Goal: Contribute content: Contribute content

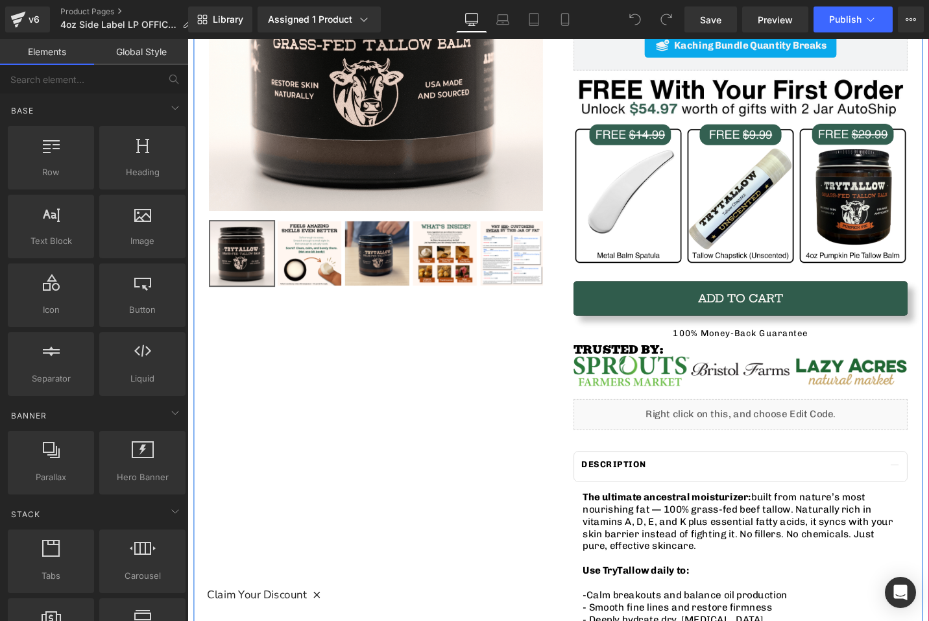
scroll to position [432, 0]
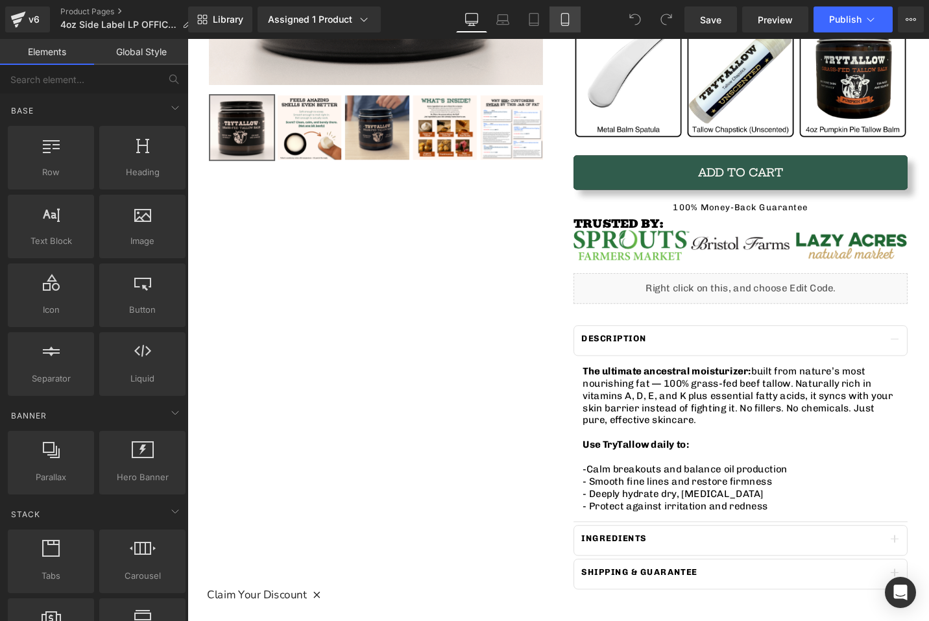
click at [560, 18] on icon at bounding box center [564, 19] width 13 height 13
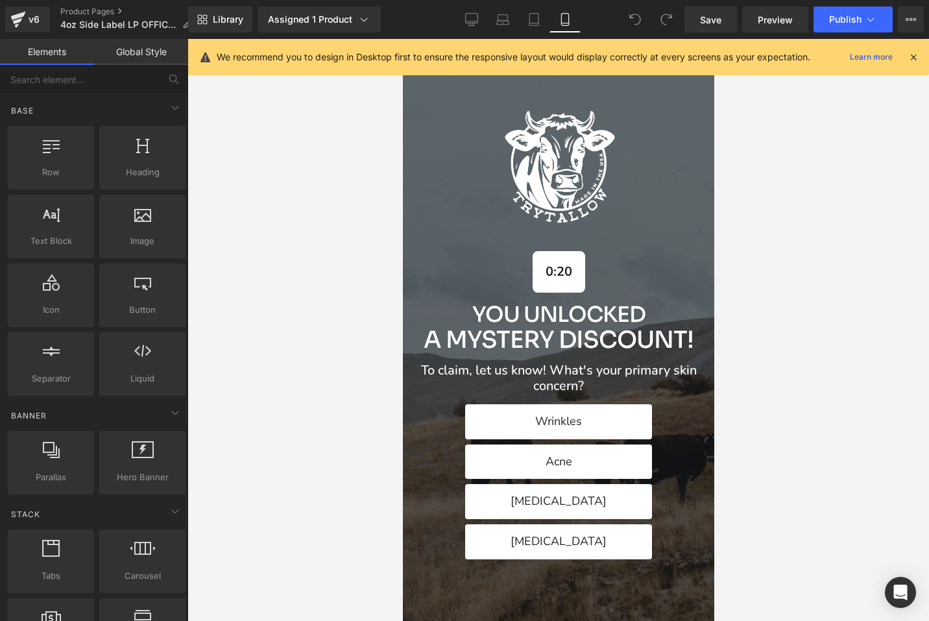
scroll to position [0, 0]
click at [696, 90] on div "Alia popup" at bounding box center [557, 330] width 311 height 582
click at [691, 84] on div "Alia popup" at bounding box center [557, 330] width 311 height 582
click at [913, 54] on icon at bounding box center [913, 57] width 12 height 12
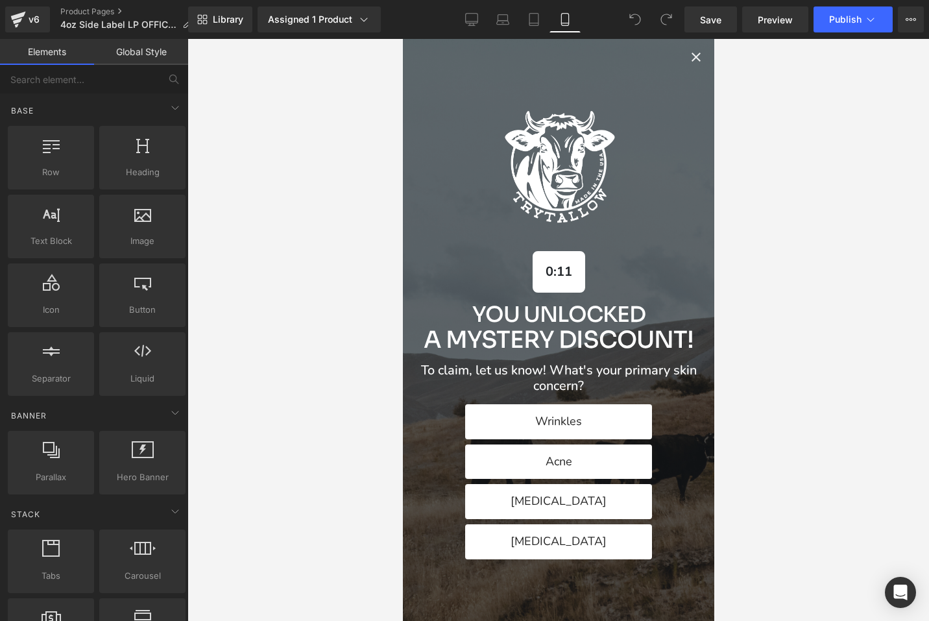
click at [702, 60] on icon "Close popup" at bounding box center [695, 57] width 16 height 16
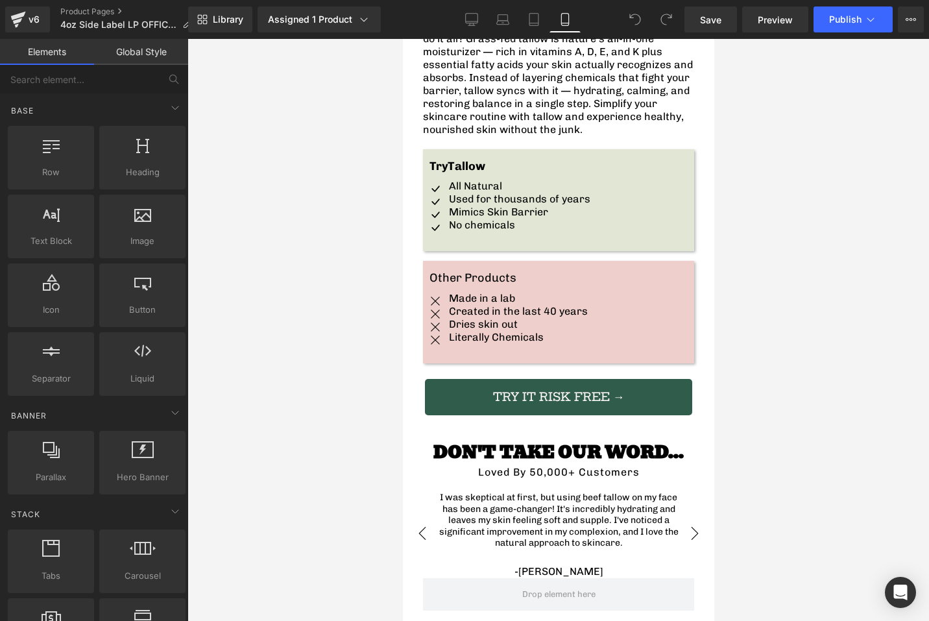
scroll to position [3202, 0]
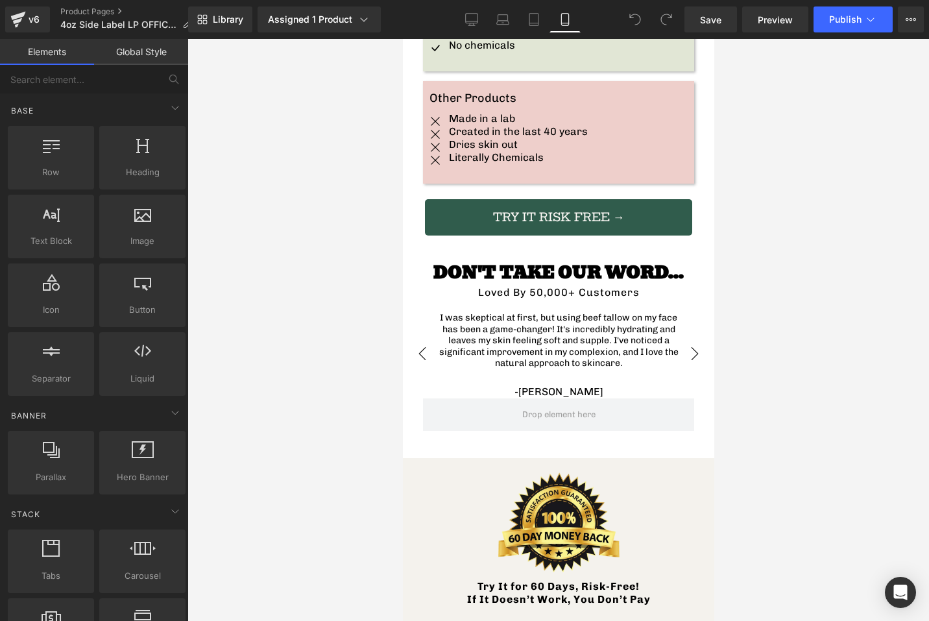
click at [567, 312] on div "I was skeptical at first, but using beef tallow on my face has been a game-chan…" at bounding box center [557, 340] width 245 height 57
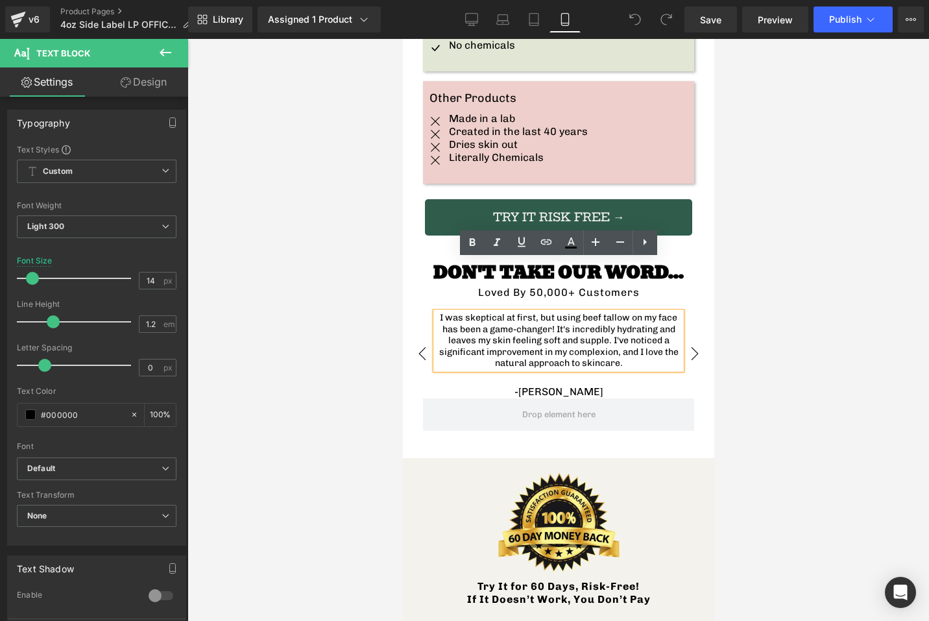
click at [702, 267] on div "DON'T TAKE OUR WORD... Heading Loved By 50,000+ Customers Text Block I was skep…" at bounding box center [557, 327] width 291 height 142
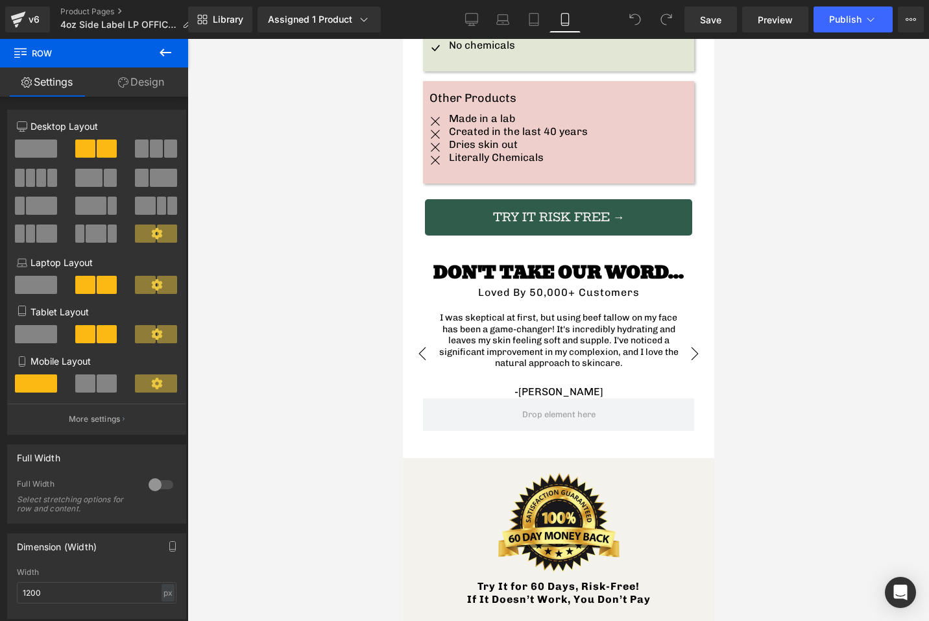
click at [164, 53] on icon at bounding box center [166, 53] width 16 height 16
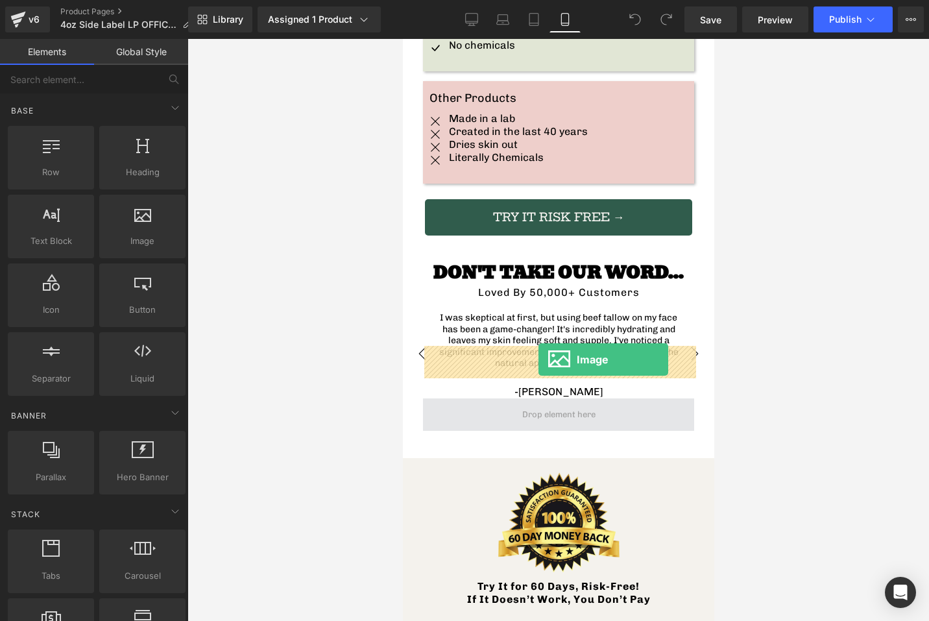
drag, startPoint x: 528, startPoint y: 263, endPoint x: 538, endPoint y: 359, distance: 97.1
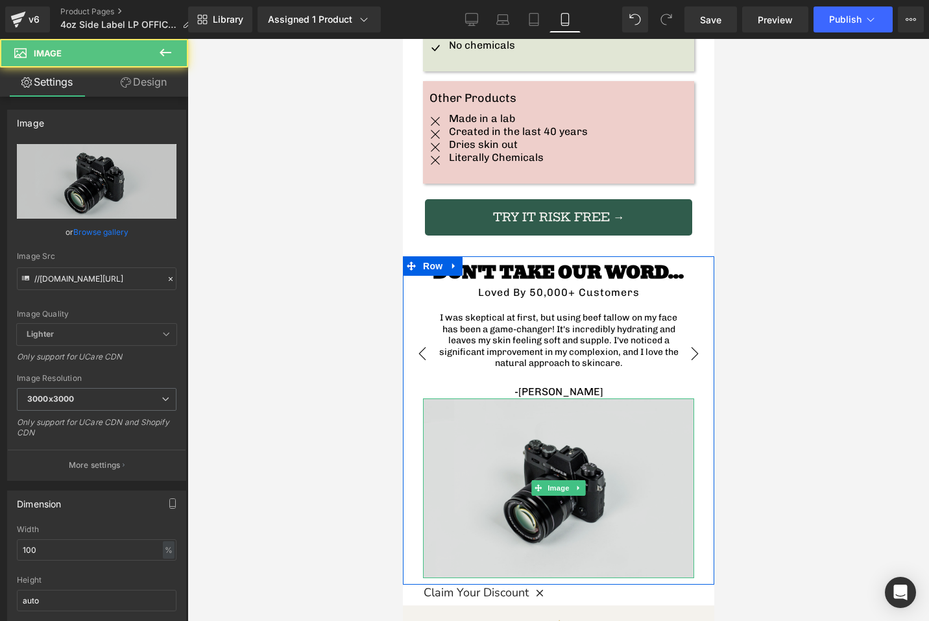
click at [558, 406] on img at bounding box center [557, 488] width 271 height 180
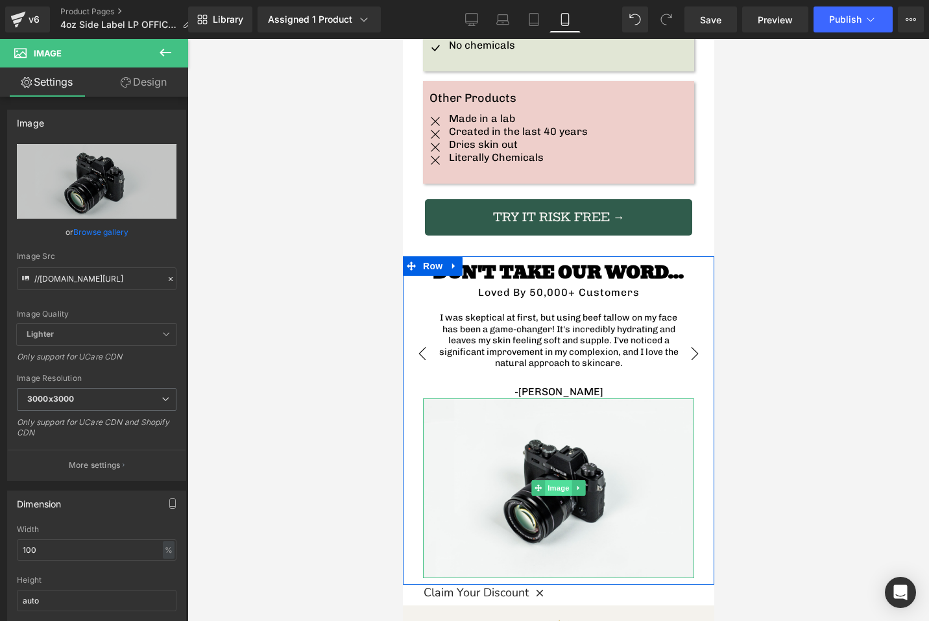
click at [555, 480] on span "Image" at bounding box center [557, 488] width 27 height 16
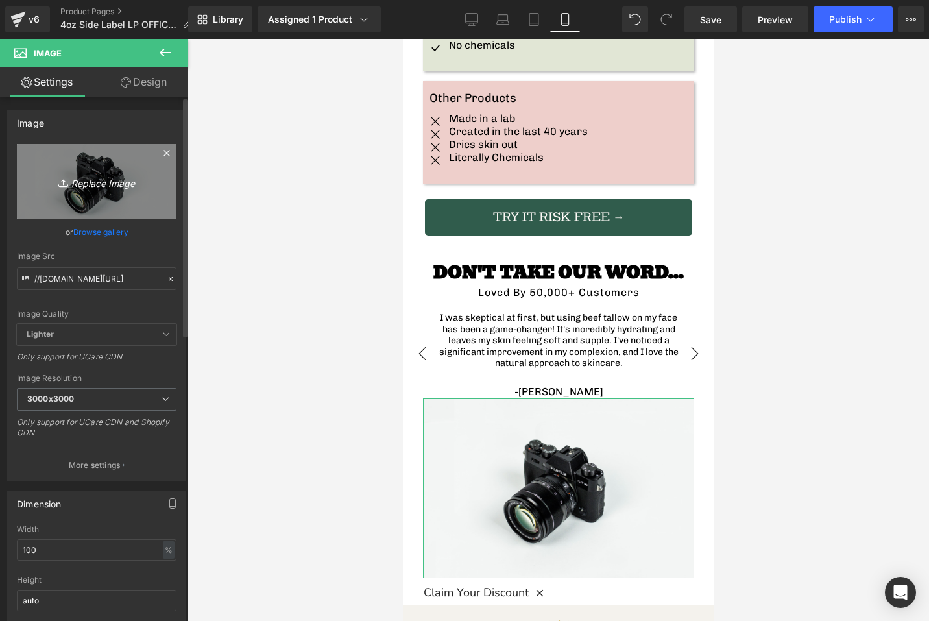
click at [114, 191] on link "Replace Image" at bounding box center [97, 181] width 160 height 75
type input "C:\fakepath\Facebook Comment Mockup (1).png"
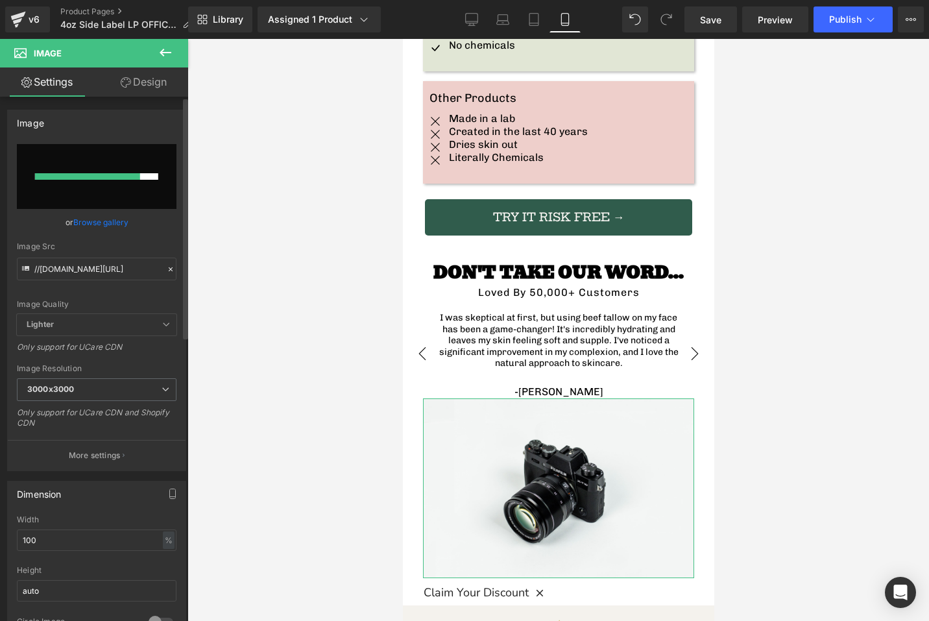
click at [112, 229] on link "Browse gallery" at bounding box center [100, 222] width 55 height 23
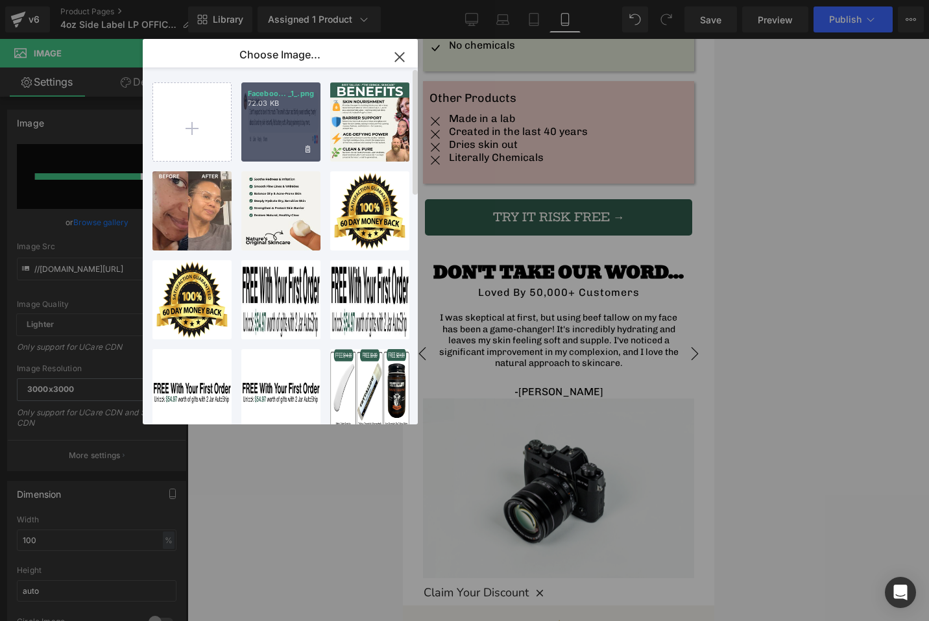
click at [263, 141] on div "Faceboo... _1_.png 72.03 KB" at bounding box center [280, 121] width 79 height 79
type input "[URL][DOMAIN_NAME]"
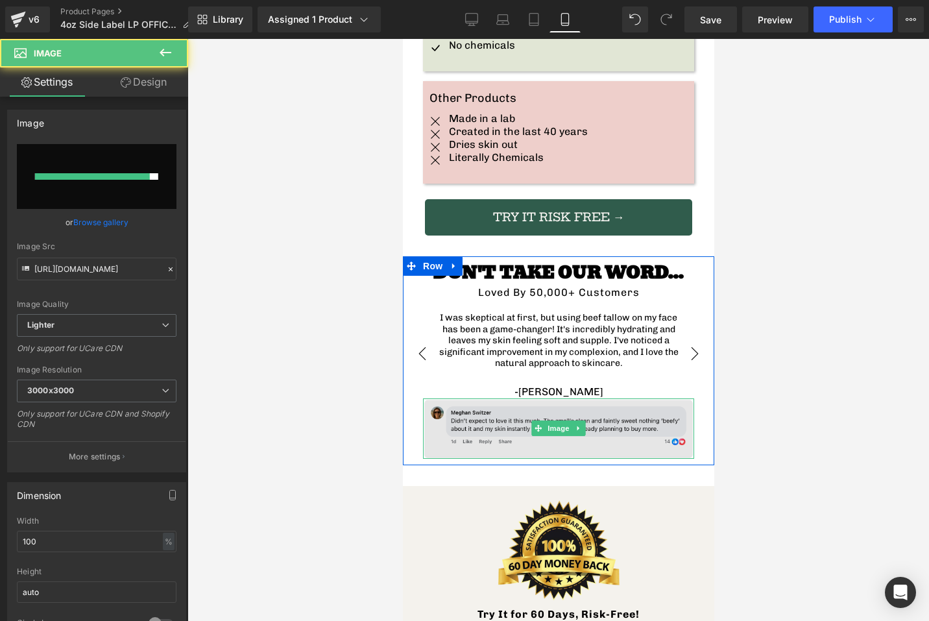
click at [464, 398] on img at bounding box center [557, 428] width 271 height 60
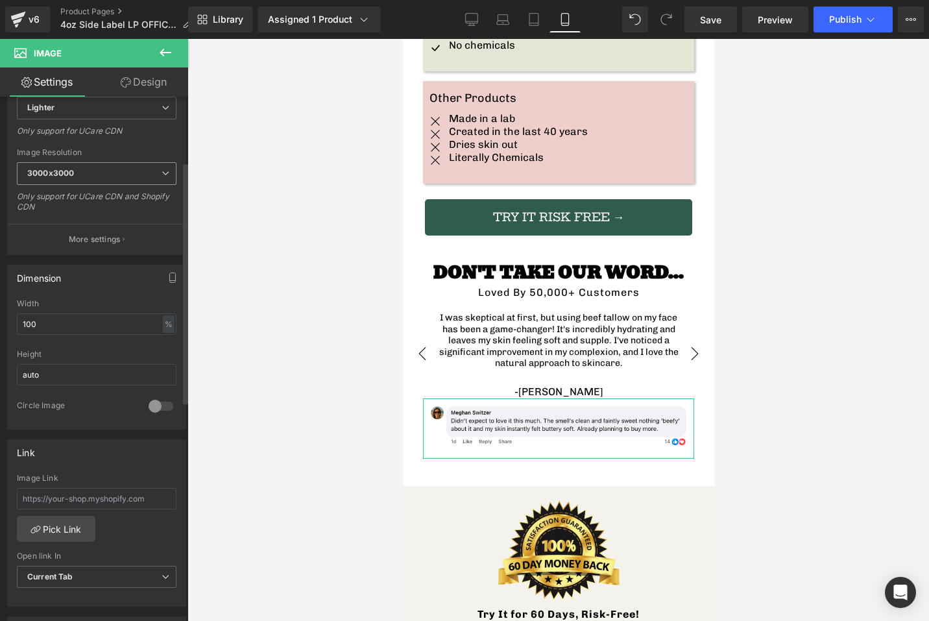
scroll to position [219, 0]
drag, startPoint x: 122, startPoint y: 322, endPoint x: -125, endPoint y: 322, distance: 247.1
click at [0, 322] on html "Image You are previewing how the will restyle your page. You can not edit Eleme…" at bounding box center [464, 310] width 929 height 621
click at [54, 394] on div at bounding box center [97, 394] width 160 height 8
click at [156, 401] on div at bounding box center [160, 404] width 31 height 21
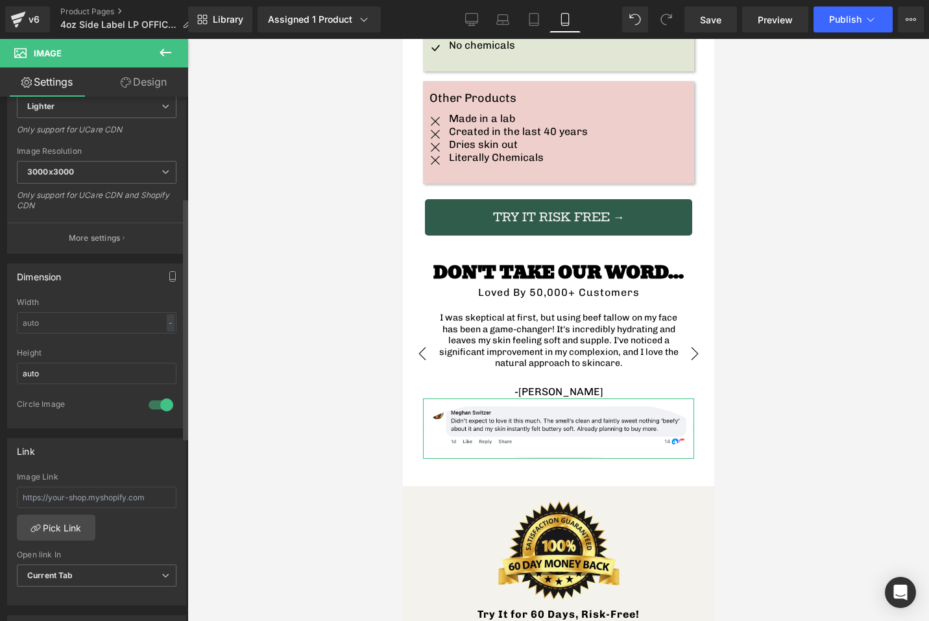
click at [156, 401] on div at bounding box center [160, 404] width 31 height 21
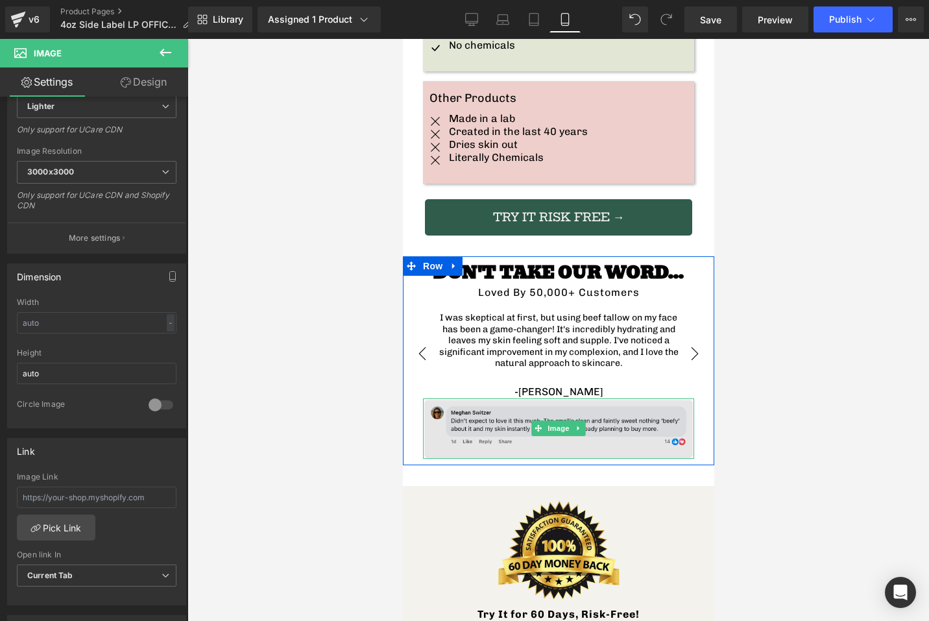
click at [462, 398] on img at bounding box center [557, 428] width 271 height 60
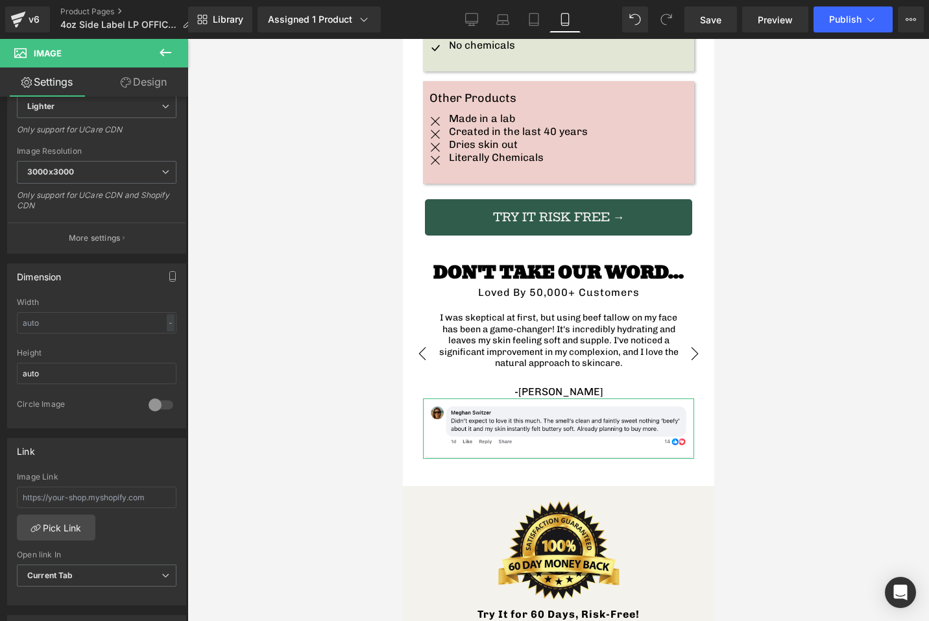
click at [136, 84] on link "Design" at bounding box center [144, 81] width 94 height 29
click at [0, 0] on div "Spacing" at bounding box center [0, 0] width 0 height 0
click at [0, 0] on div at bounding box center [0, 0] width 0 height 0
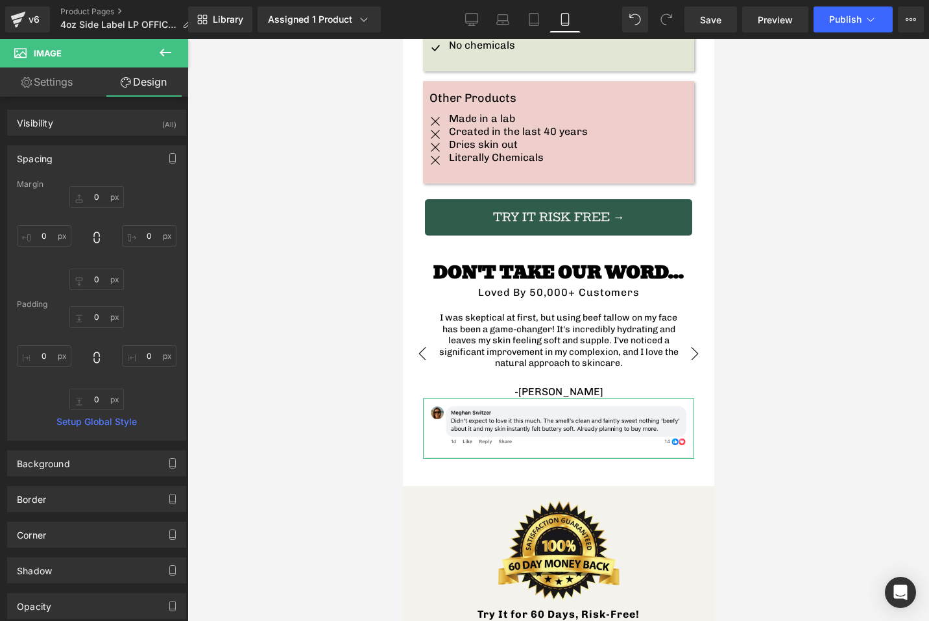
type input "0"
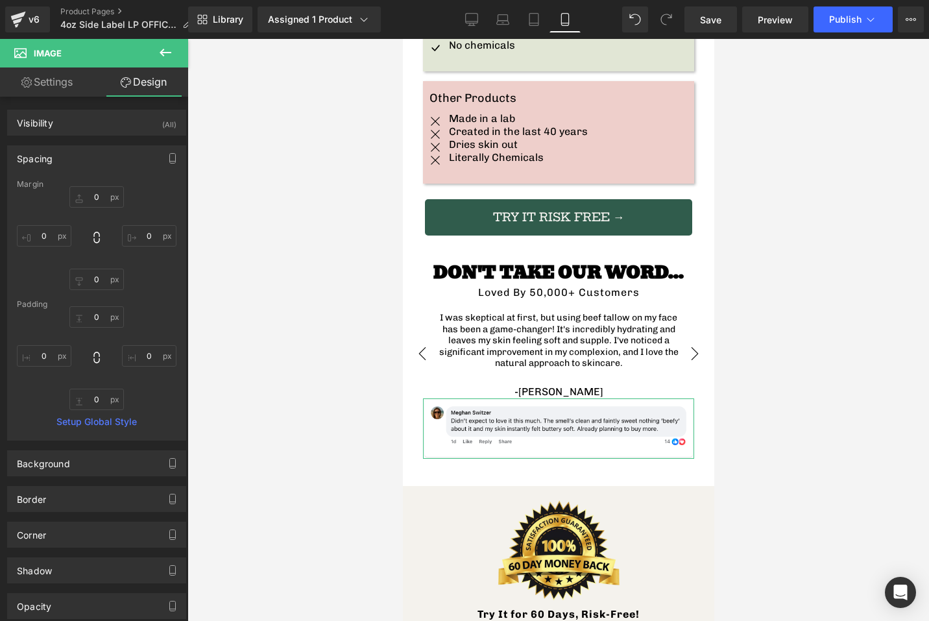
type input "0"
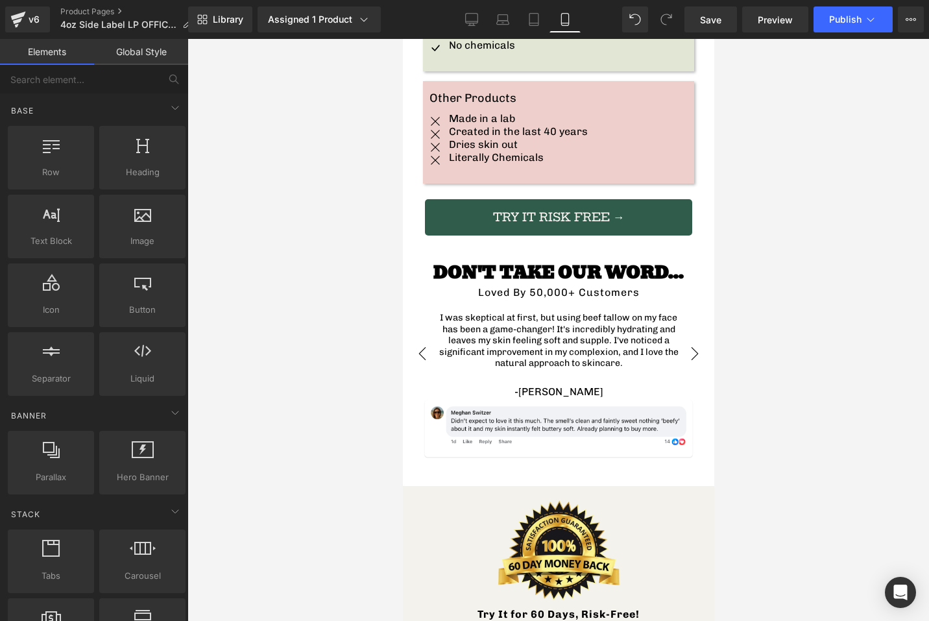
click at [397, 316] on div at bounding box center [557, 330] width 741 height 582
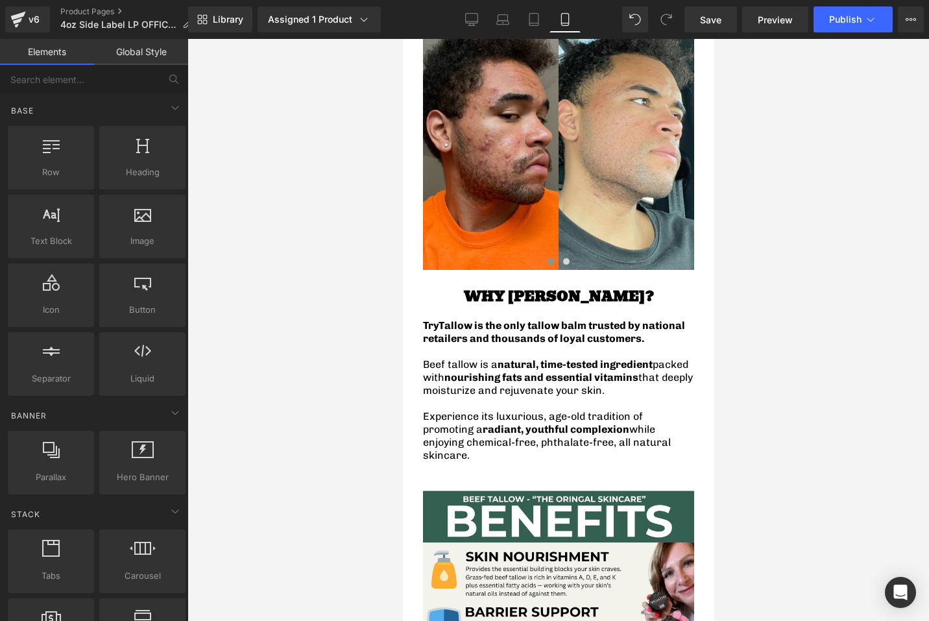
scroll to position [2206, 0]
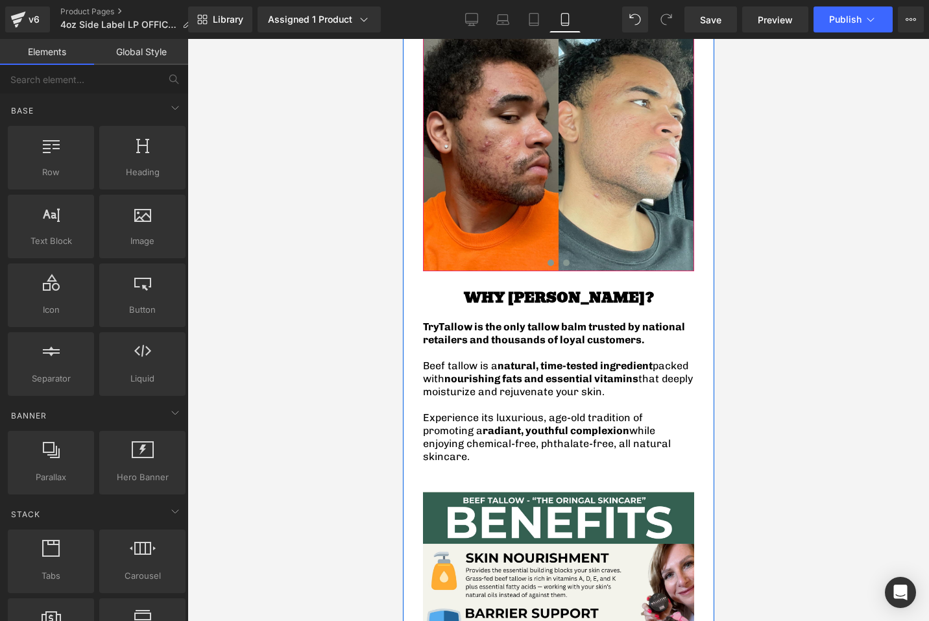
drag, startPoint x: 565, startPoint y: 235, endPoint x: 578, endPoint y: 238, distance: 14.0
click at [565, 259] on span at bounding box center [565, 262] width 6 height 6
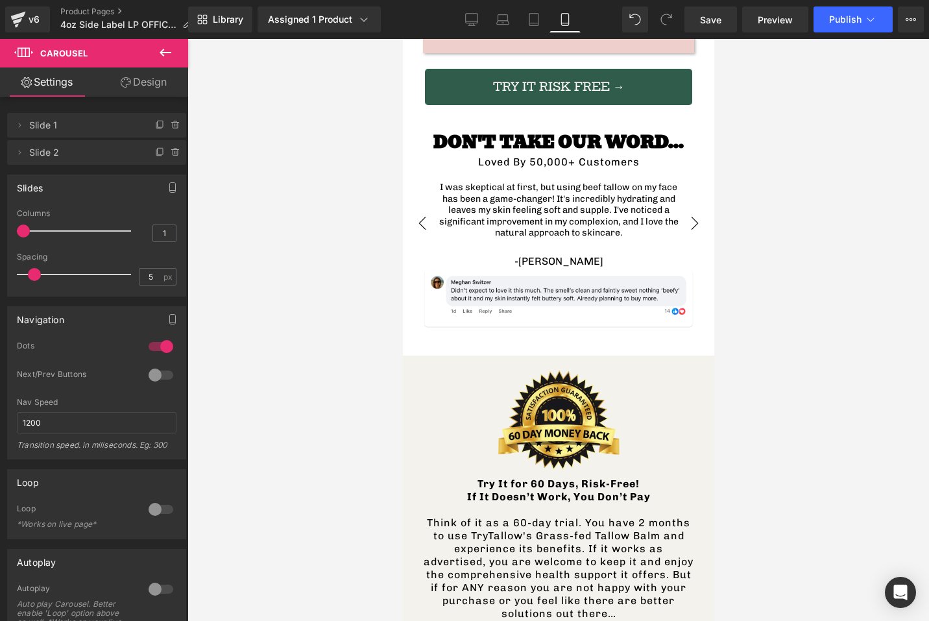
scroll to position [3359, 0]
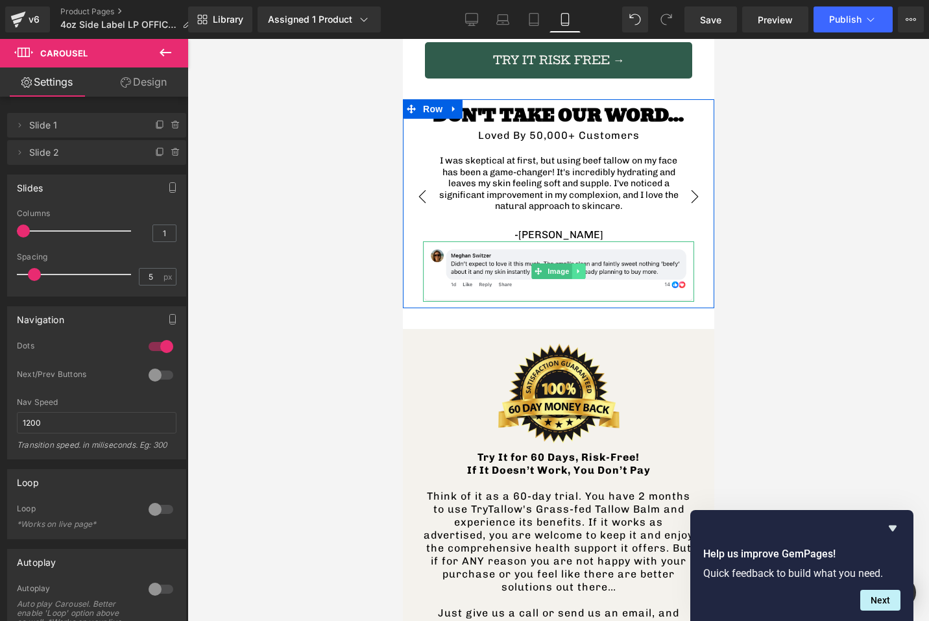
click at [576, 267] on icon at bounding box center [578, 271] width 7 height 8
click at [571, 268] on icon at bounding box center [570, 271] width 7 height 7
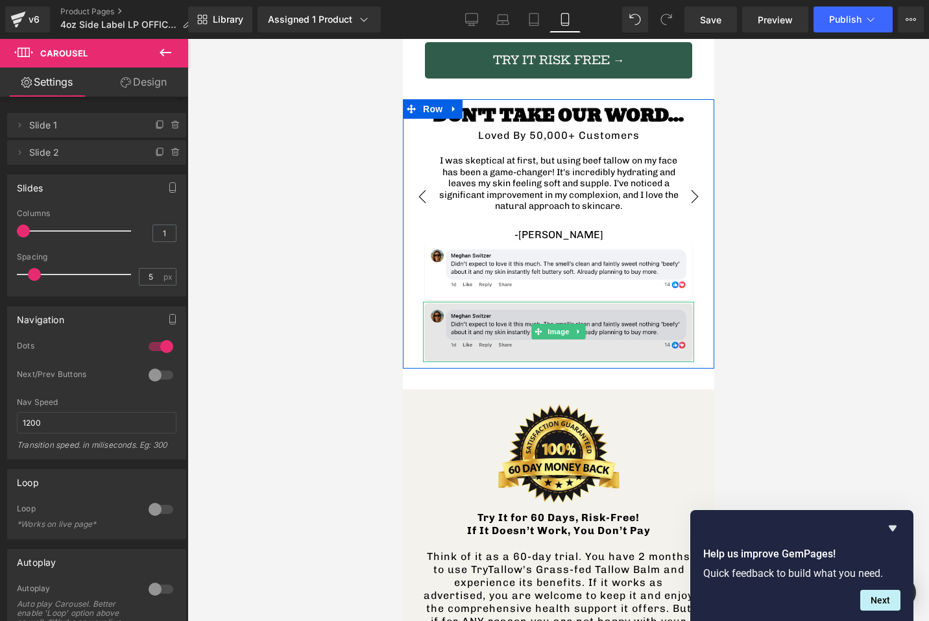
click at [520, 302] on img at bounding box center [557, 332] width 271 height 60
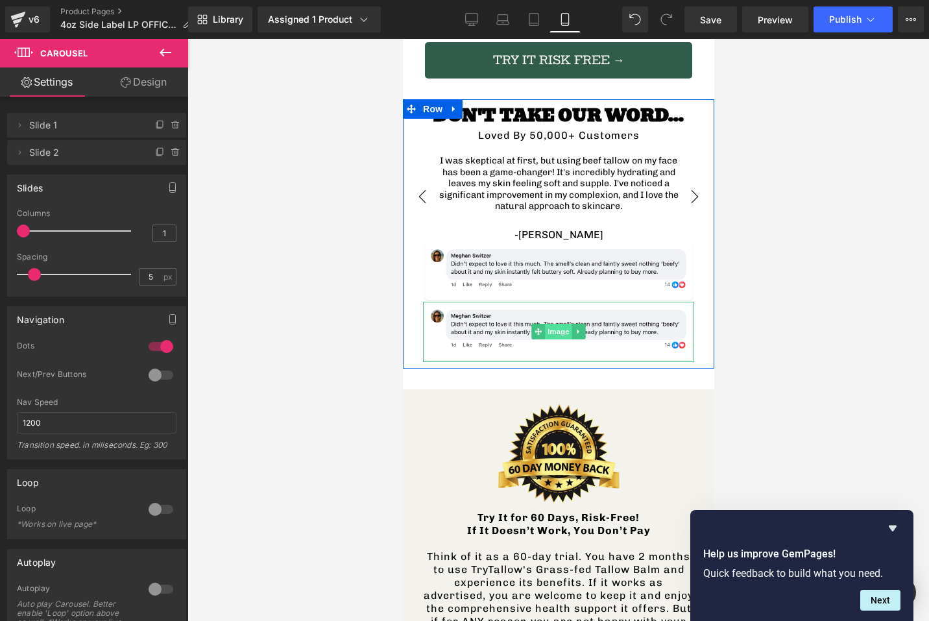
click at [562, 324] on span "Image" at bounding box center [557, 332] width 27 height 16
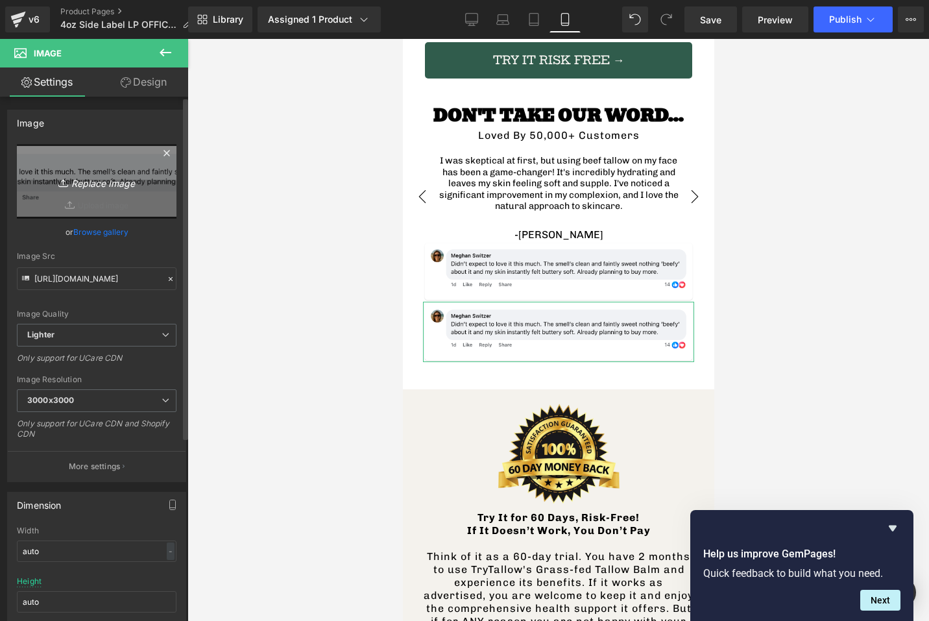
click at [104, 174] on icon "Replace Image" at bounding box center [97, 181] width 104 height 16
type input "C:\fakepath\Facebook Comment Mockup.png"
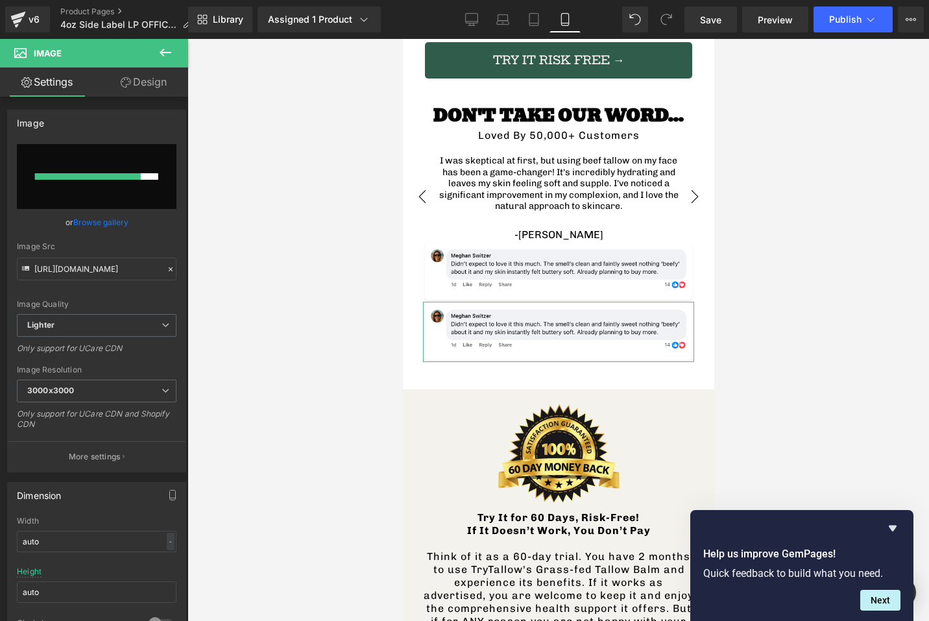
click at [134, 86] on link "Design" at bounding box center [144, 81] width 94 height 29
click at [43, 88] on link "Settings" at bounding box center [47, 81] width 94 height 29
click at [102, 219] on link "Browse gallery" at bounding box center [100, 222] width 55 height 23
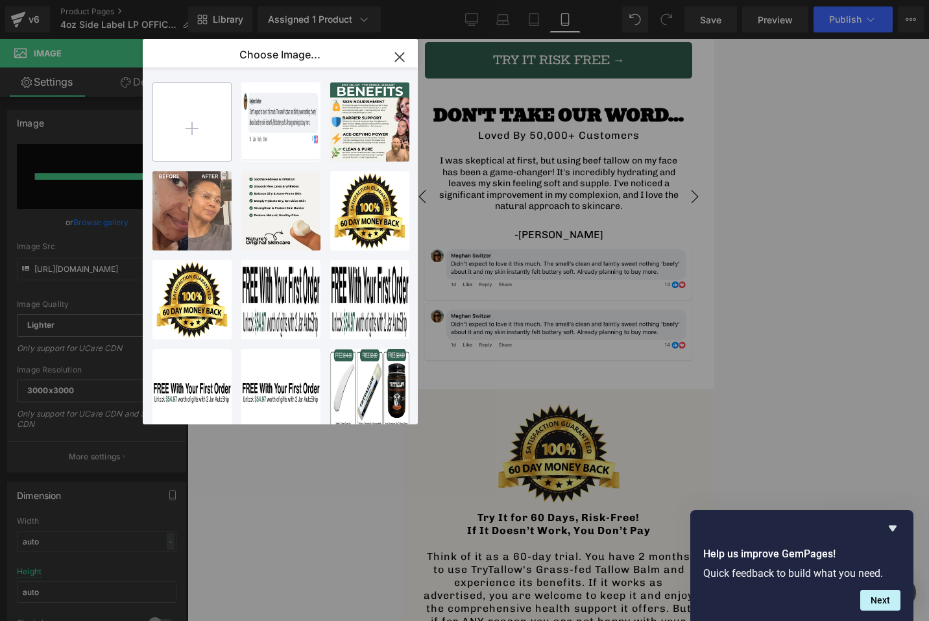
click at [203, 136] on input "file" at bounding box center [192, 122] width 78 height 78
type input "C:\fakepath\Facebook Comment Mockup.png"
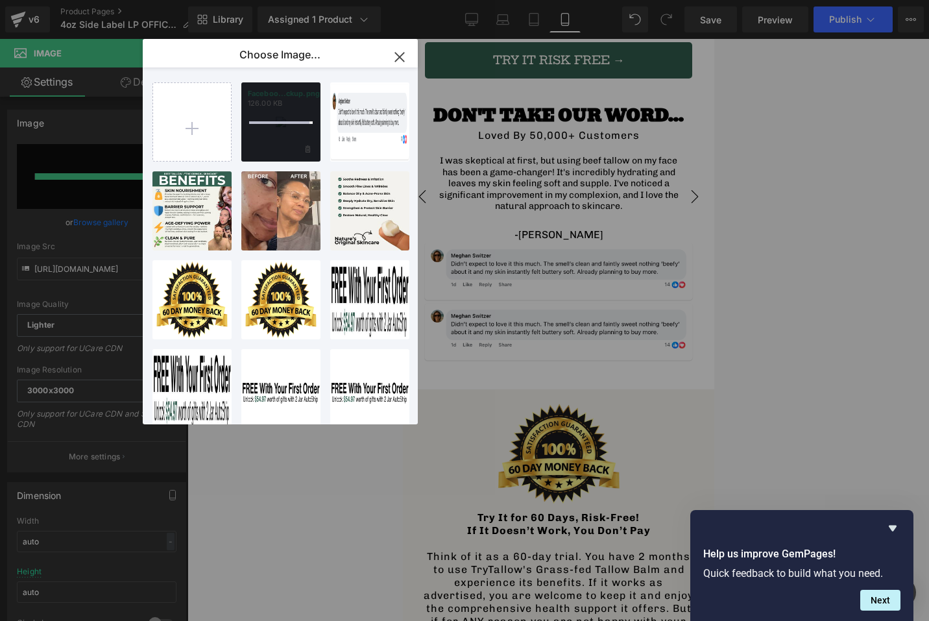
click at [292, 115] on div at bounding box center [280, 121] width 79 height 79
click at [292, 119] on div "Faceboo...ckup.png 126.00 KB" at bounding box center [280, 121] width 79 height 79
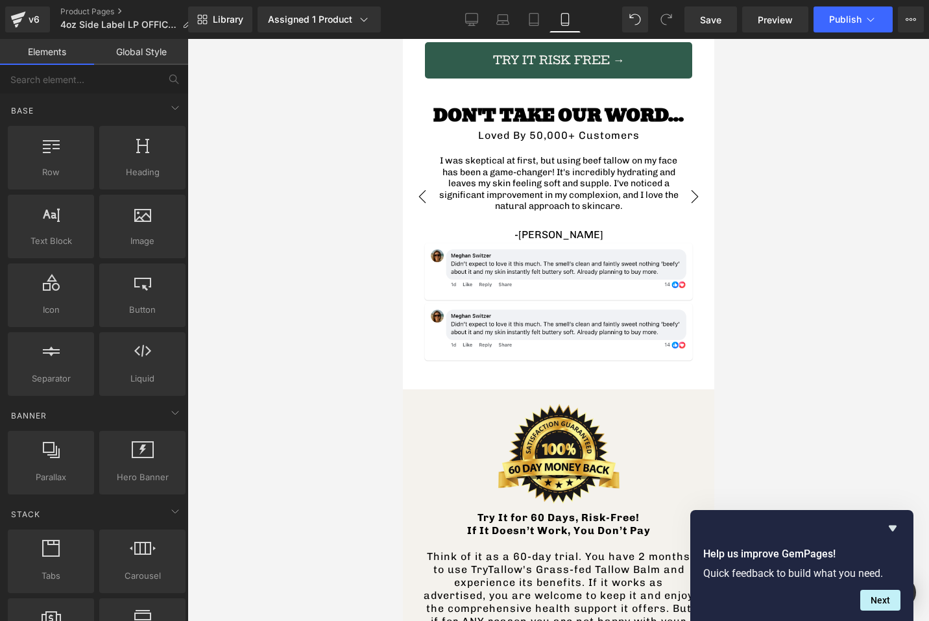
click at [271, 208] on div at bounding box center [557, 330] width 741 height 582
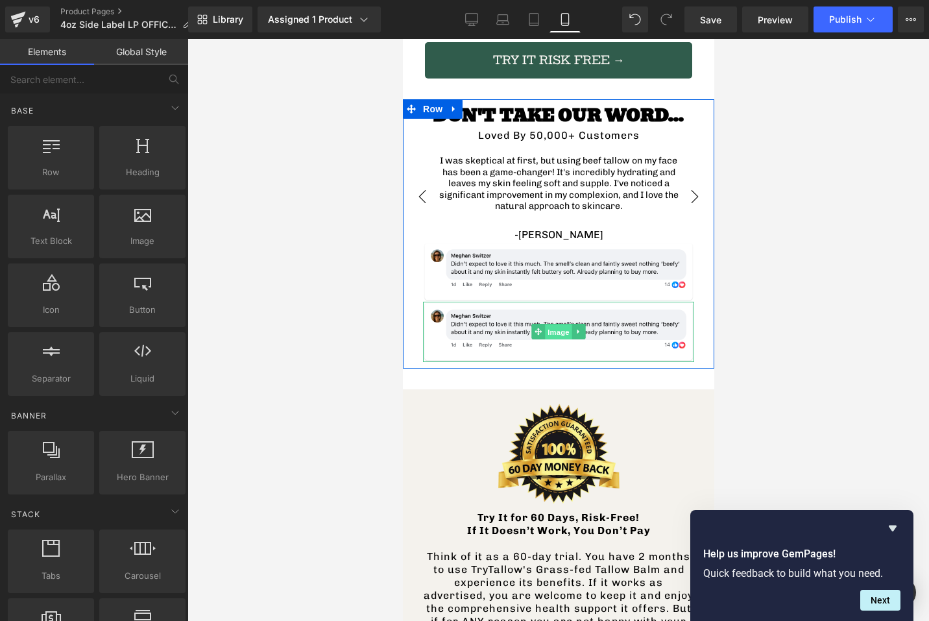
click at [566, 324] on span "Image" at bounding box center [557, 332] width 27 height 16
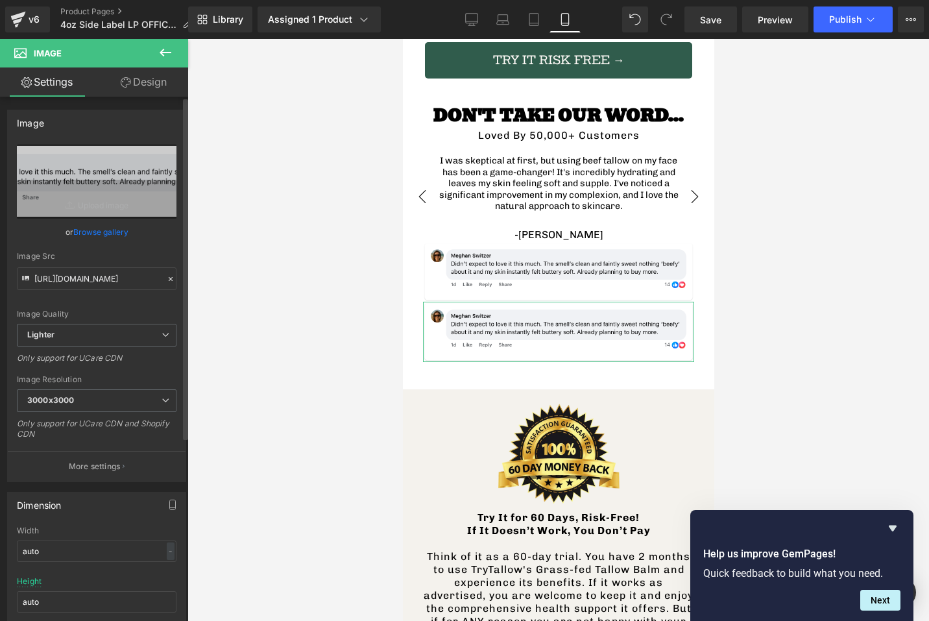
click at [110, 234] on link "Browse gallery" at bounding box center [100, 231] width 55 height 23
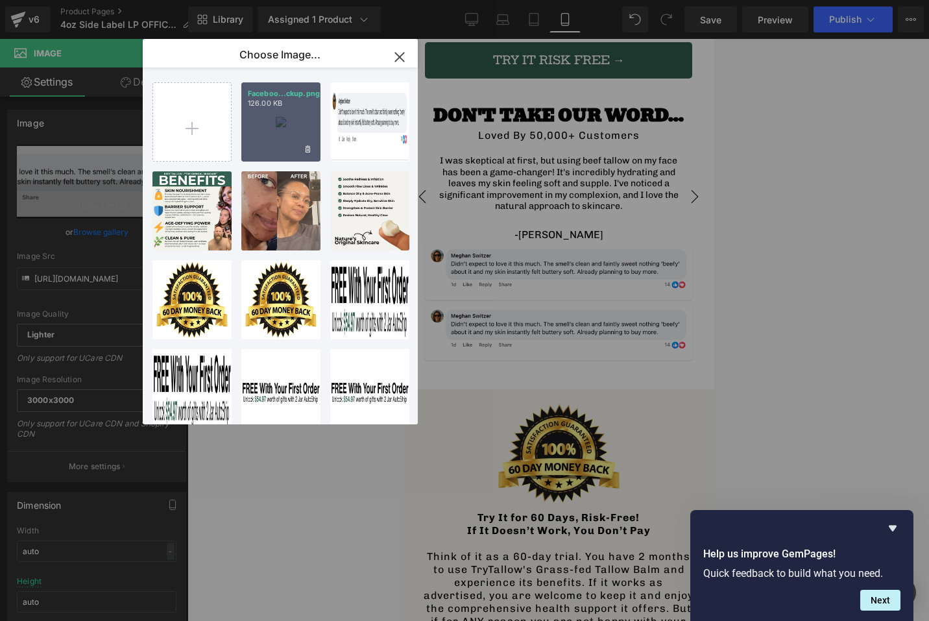
click at [277, 119] on div "Faceboo...ckup.png 126.00 KB" at bounding box center [280, 121] width 79 height 79
type input "[URL][DOMAIN_NAME]"
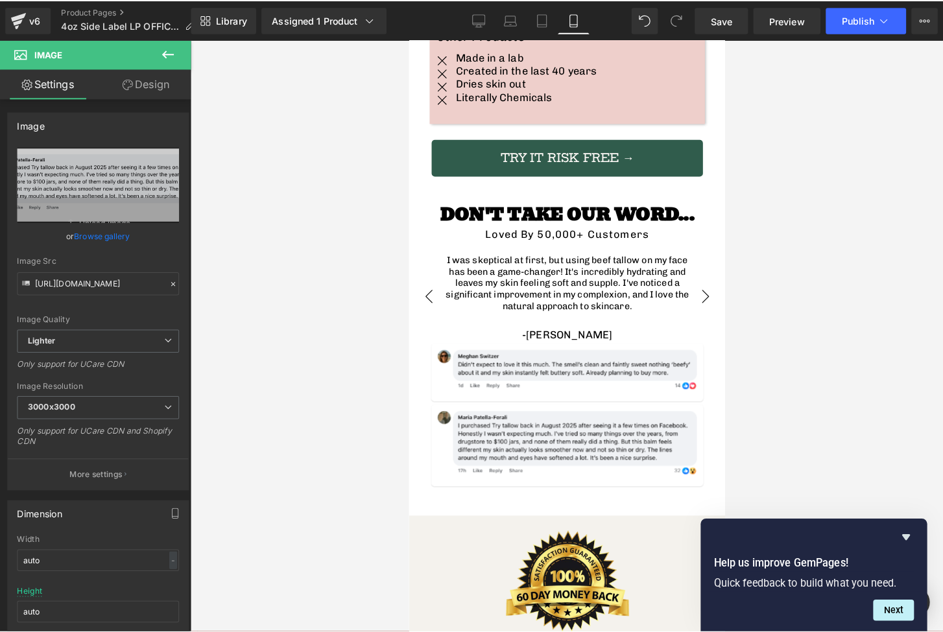
scroll to position [3183, 0]
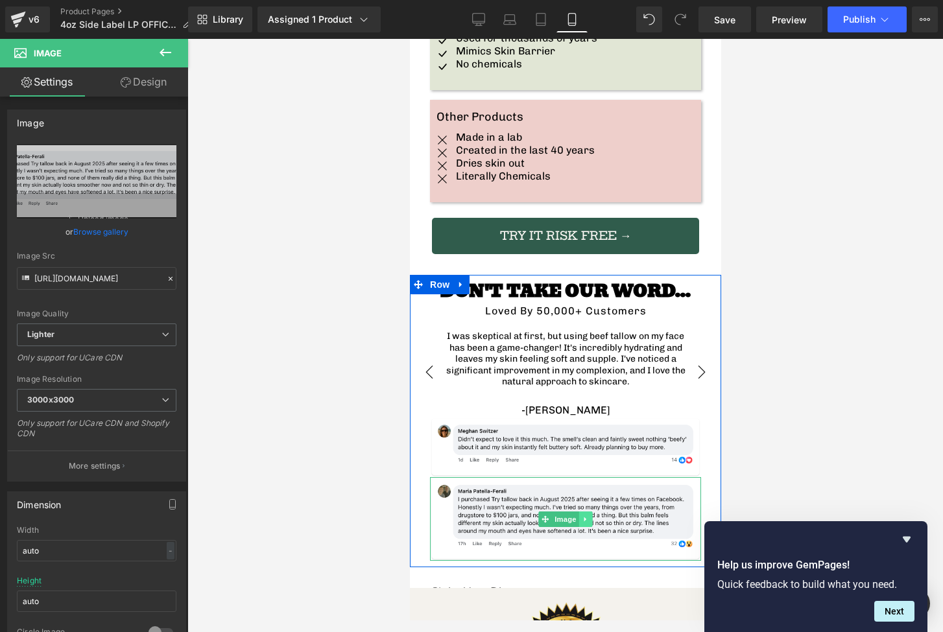
click at [582, 516] on icon at bounding box center [585, 520] width 7 height 8
click at [575, 516] on icon at bounding box center [578, 519] width 7 height 7
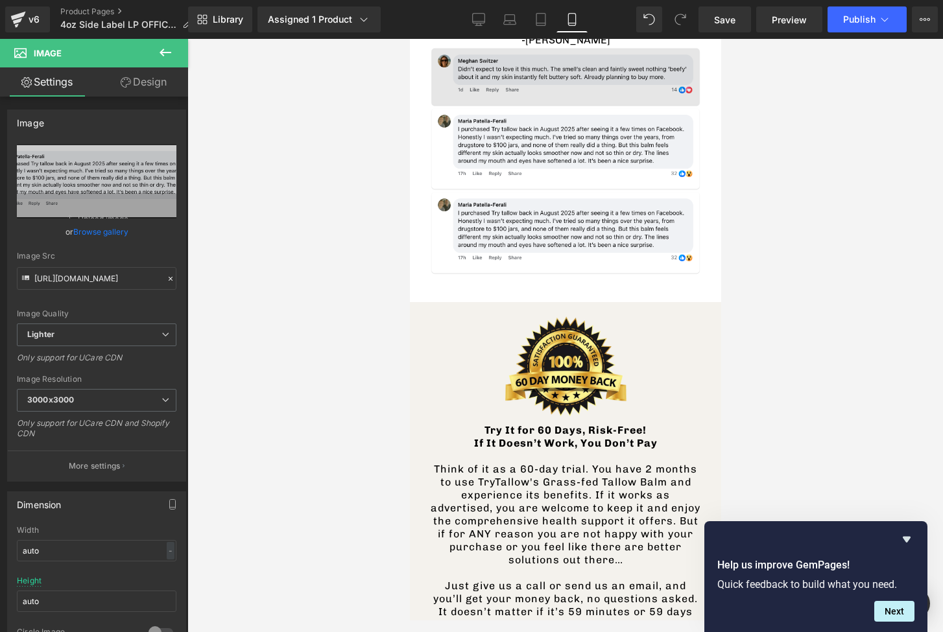
scroll to position [3494, 0]
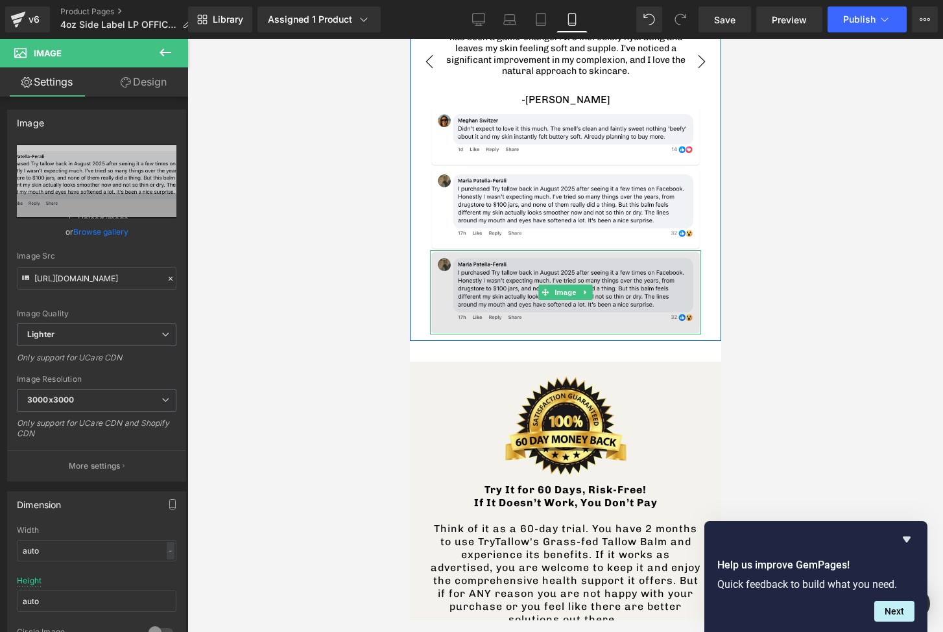
click at [524, 250] on img at bounding box center [564, 292] width 271 height 84
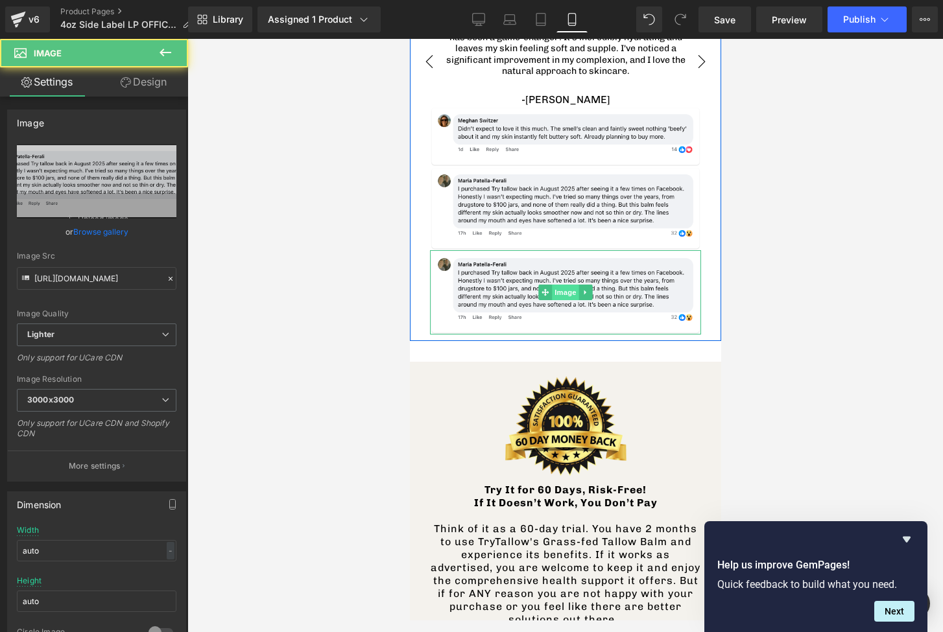
click at [559, 285] on span "Image" at bounding box center [564, 293] width 27 height 16
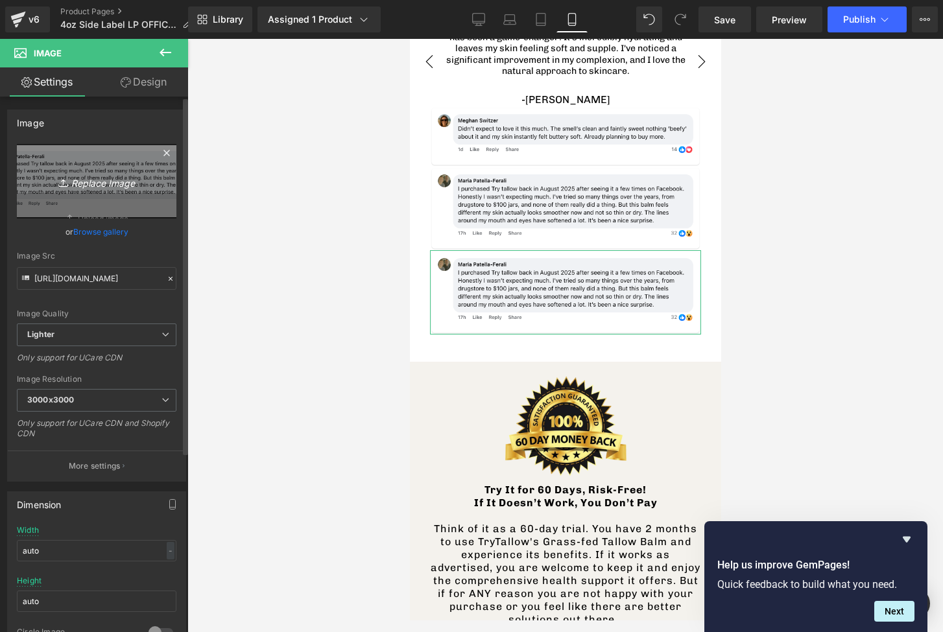
click at [101, 184] on icon "Replace Image" at bounding box center [97, 181] width 104 height 16
type input "C:\fakepath\Screenshot [DATE] 11.52.17 AM.png"
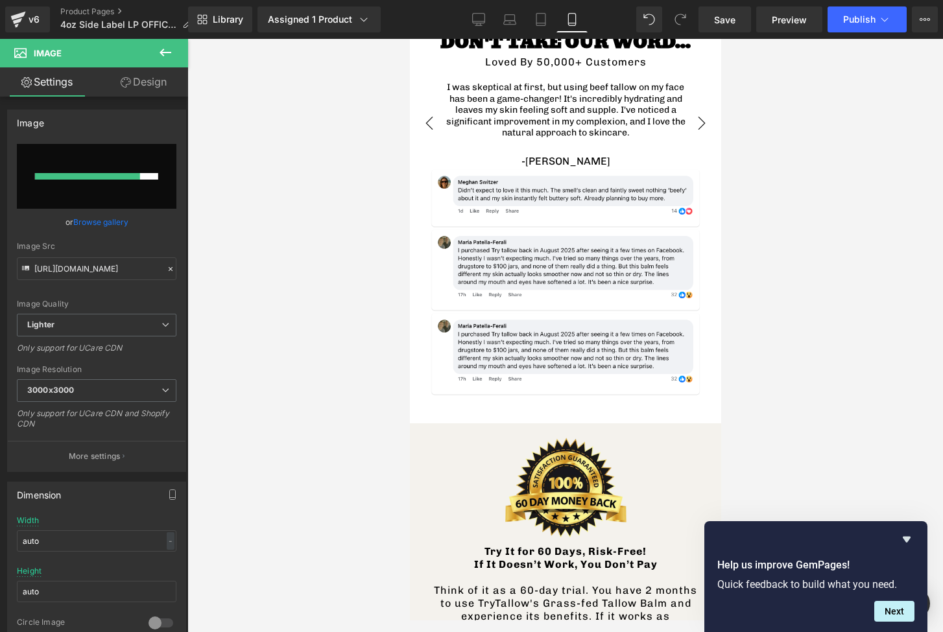
scroll to position [3446, 0]
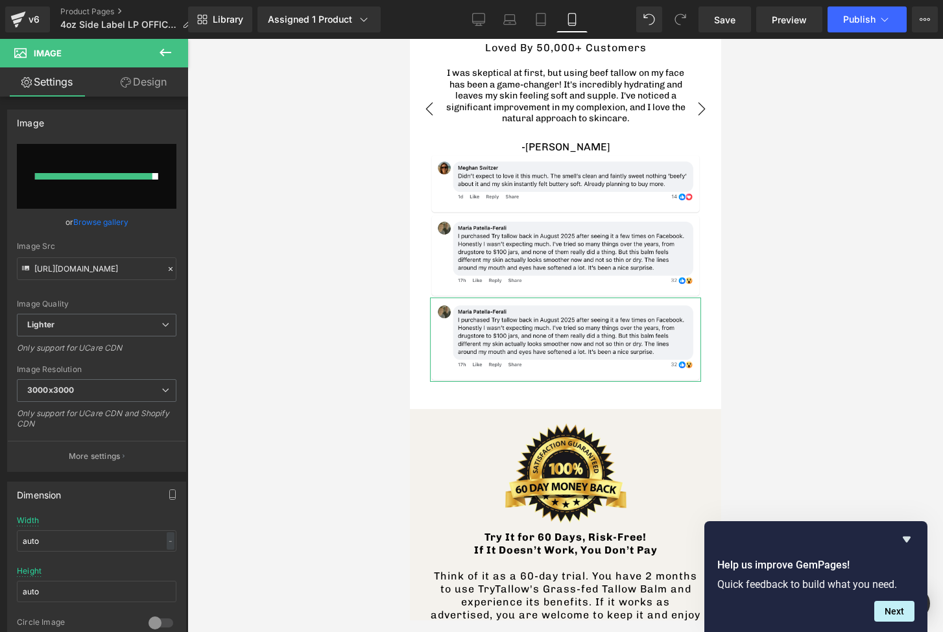
click at [108, 222] on link "Browse gallery" at bounding box center [100, 222] width 55 height 23
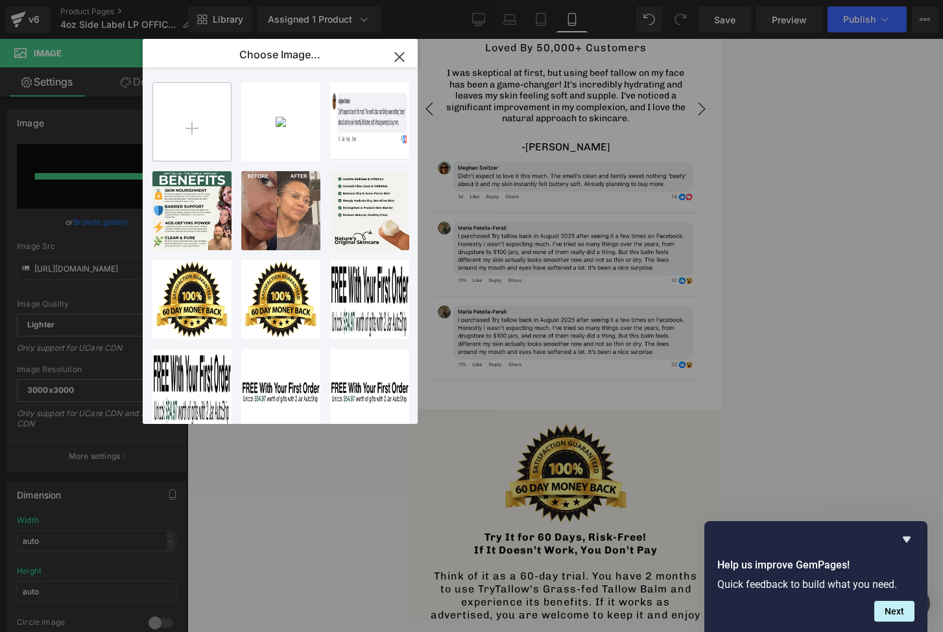
click at [195, 114] on input "file" at bounding box center [192, 122] width 78 height 78
type input "C:\fakepath\Screenshot [DATE] 11.52.17 AM.png"
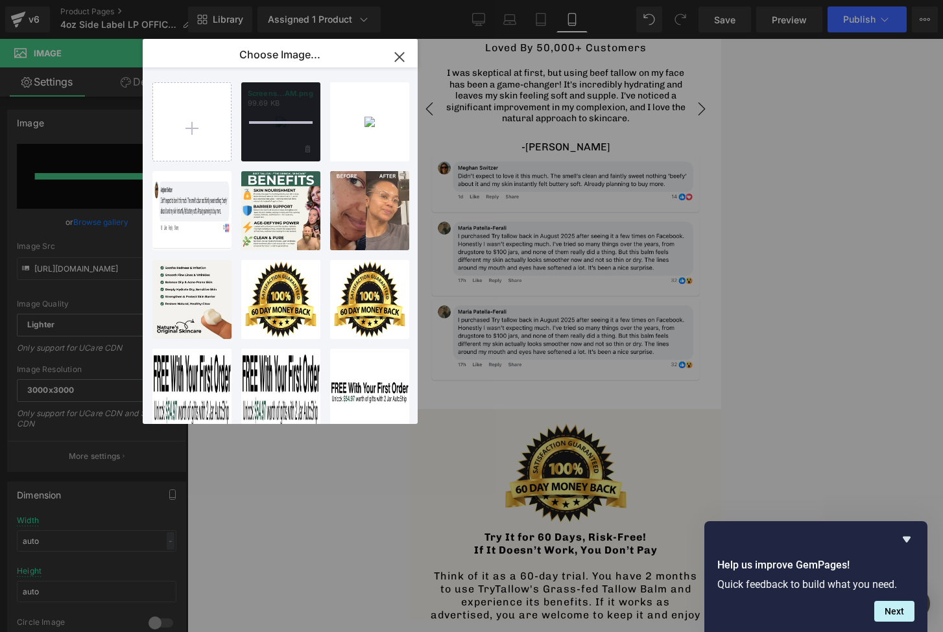
click at [291, 140] on div "Screens...AM.png 99.69 KB" at bounding box center [280, 121] width 79 height 79
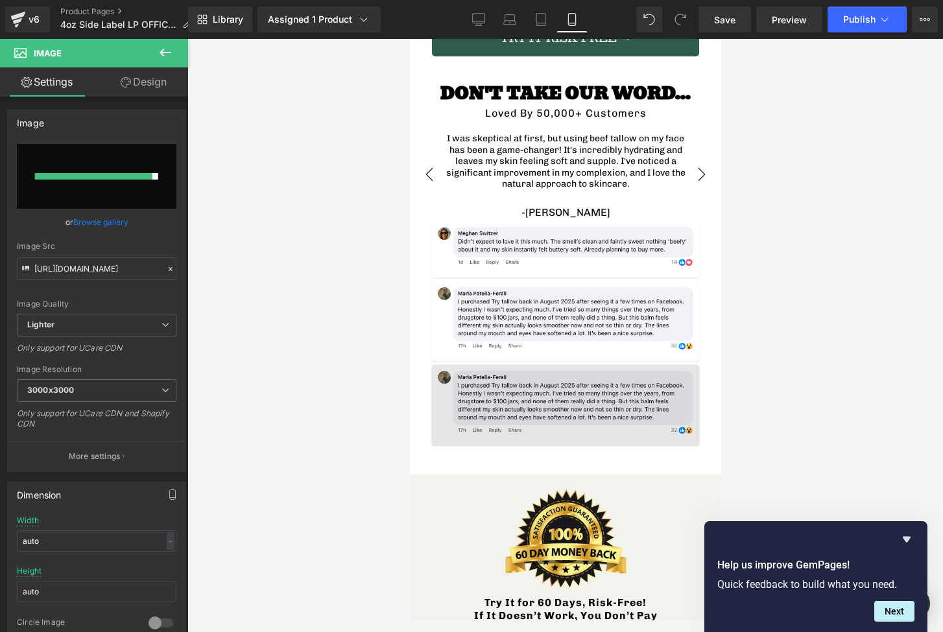
scroll to position [3379, 0]
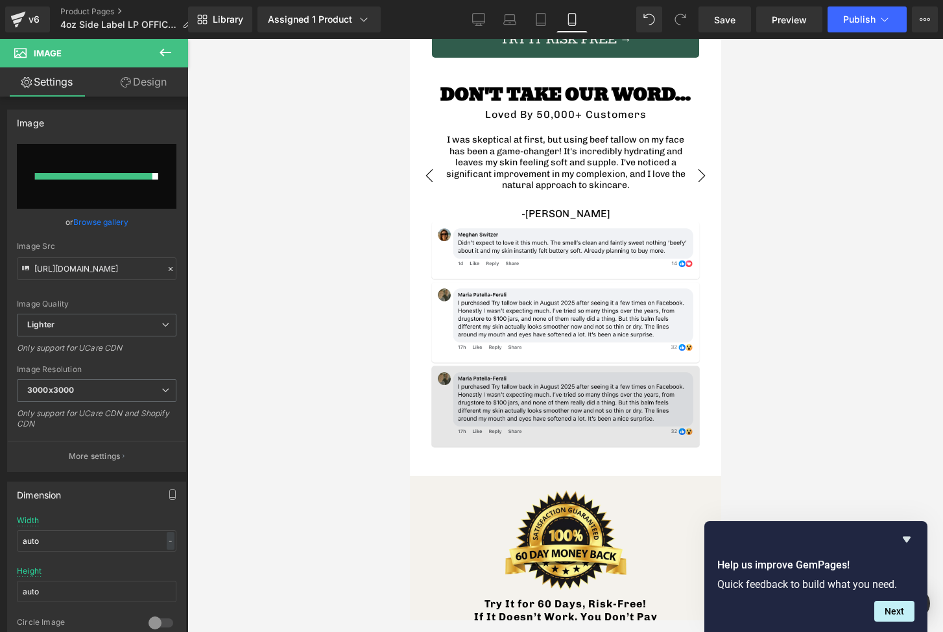
click at [517, 364] on img at bounding box center [564, 406] width 271 height 84
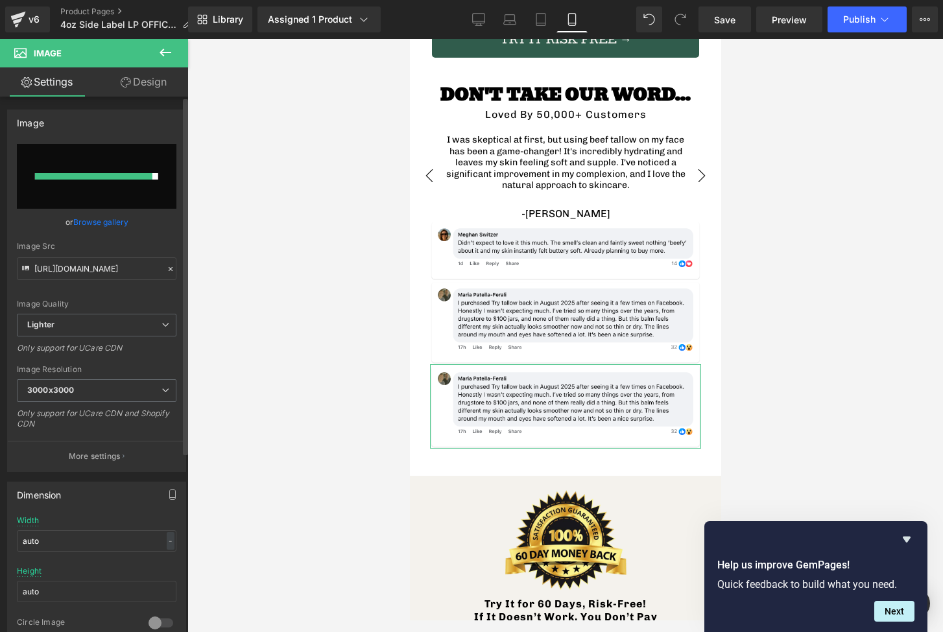
click at [115, 225] on link "Browse gallery" at bounding box center [100, 222] width 55 height 23
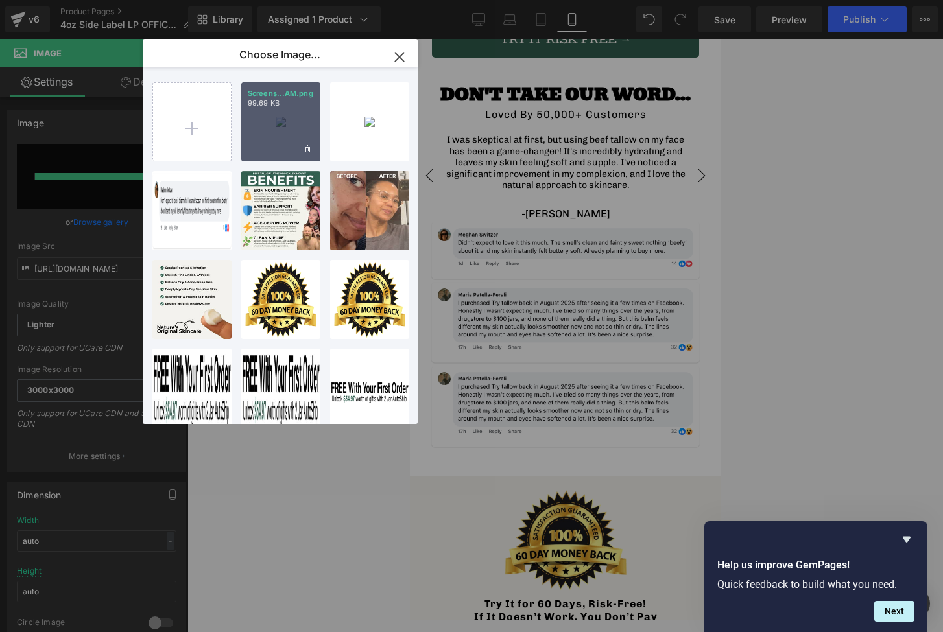
click at [285, 110] on div "Screens...AM.png 99.69 KB" at bounding box center [280, 121] width 79 height 79
type input "[URL][DOMAIN_NAME]"
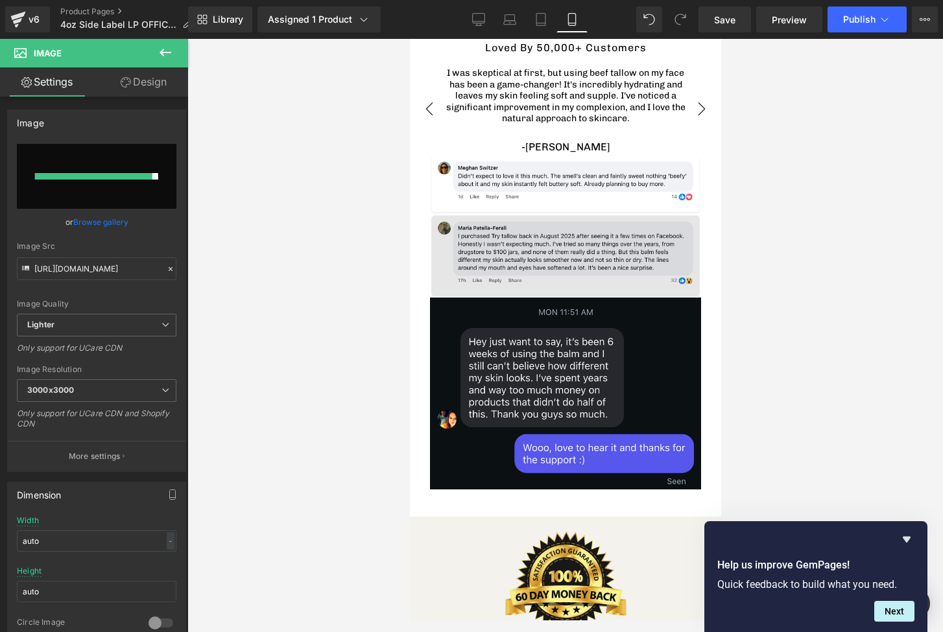
scroll to position [3447, 0]
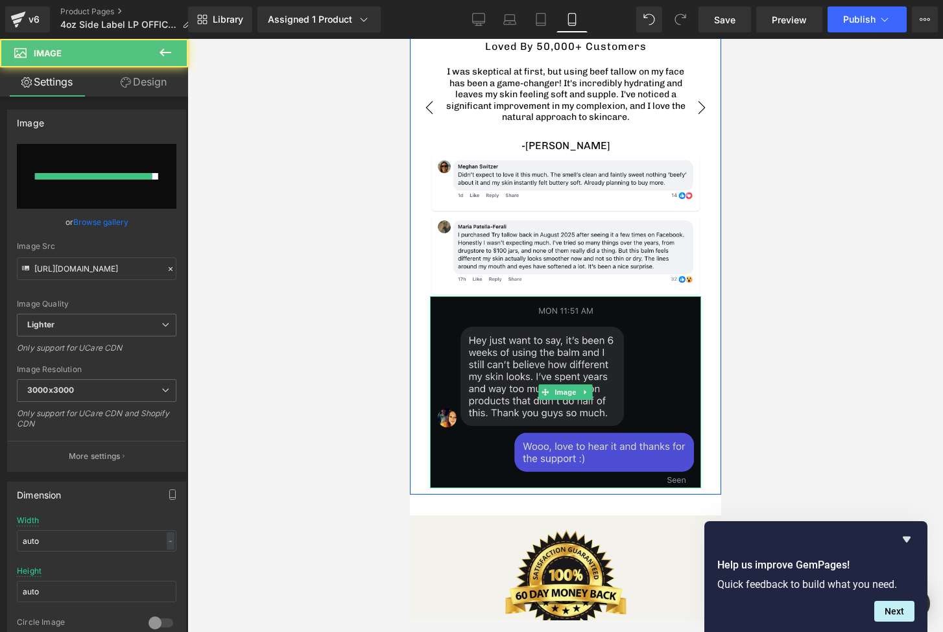
click at [608, 326] on img at bounding box center [564, 392] width 271 height 192
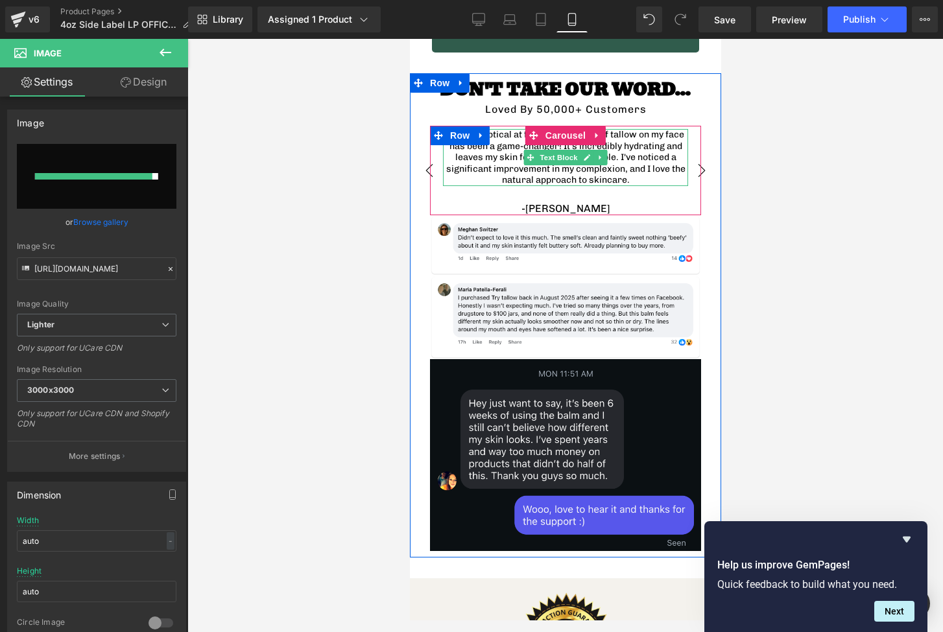
scroll to position [3256, 0]
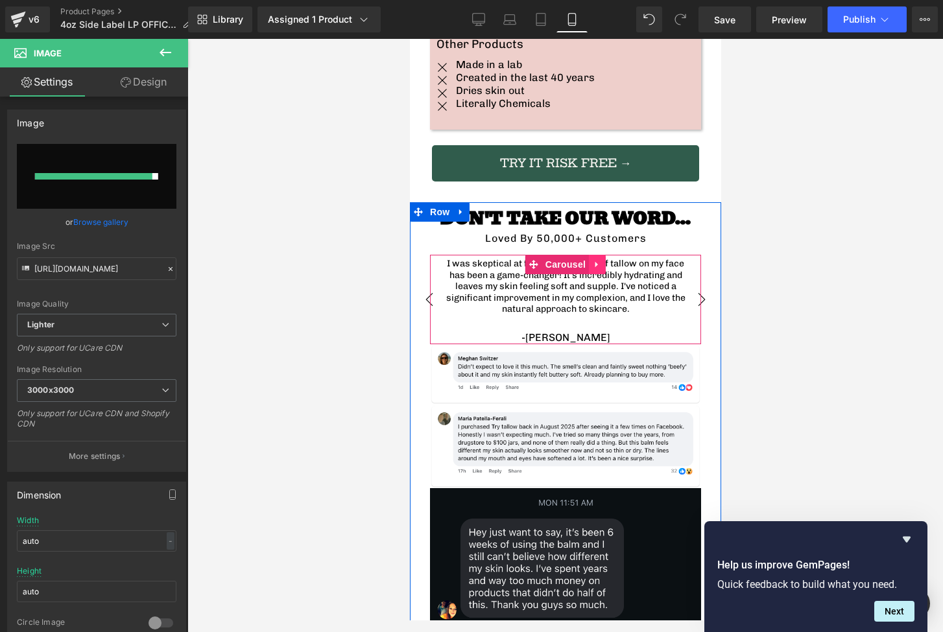
click at [595, 262] on icon at bounding box center [596, 265] width 3 height 6
click at [607, 260] on icon at bounding box center [605, 264] width 9 height 9
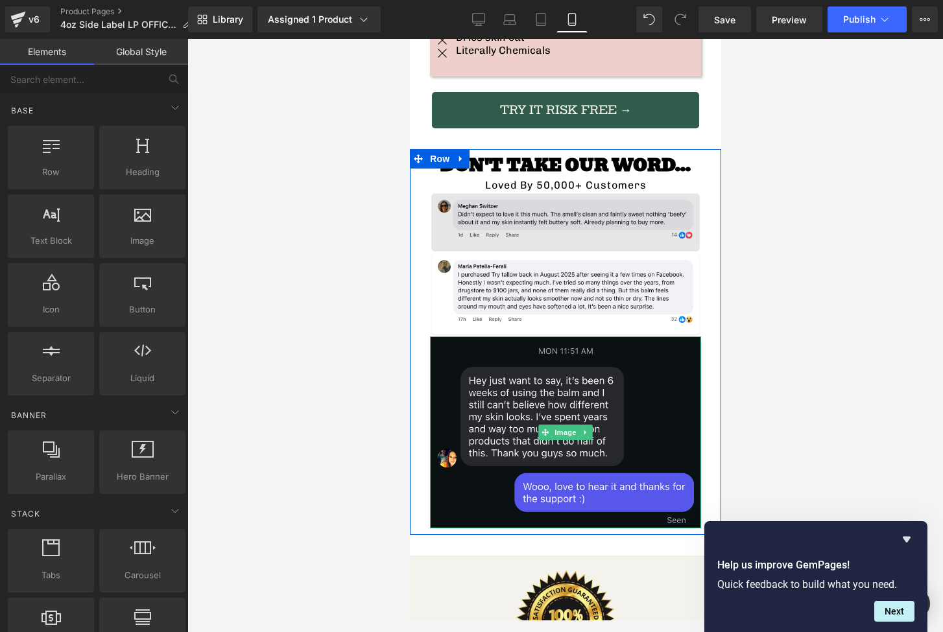
scroll to position [3298, 0]
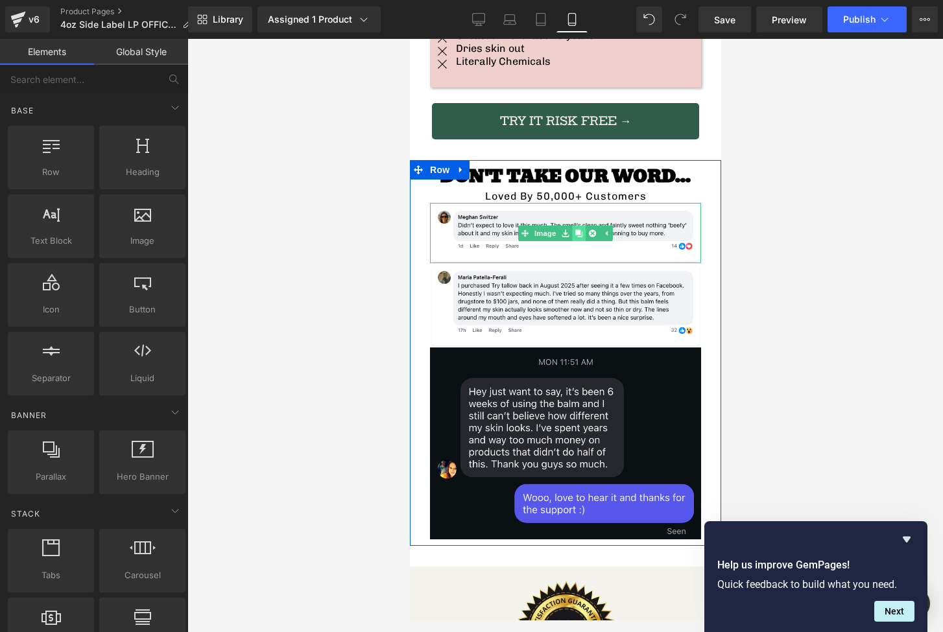
click at [556, 203] on img at bounding box center [564, 233] width 271 height 60
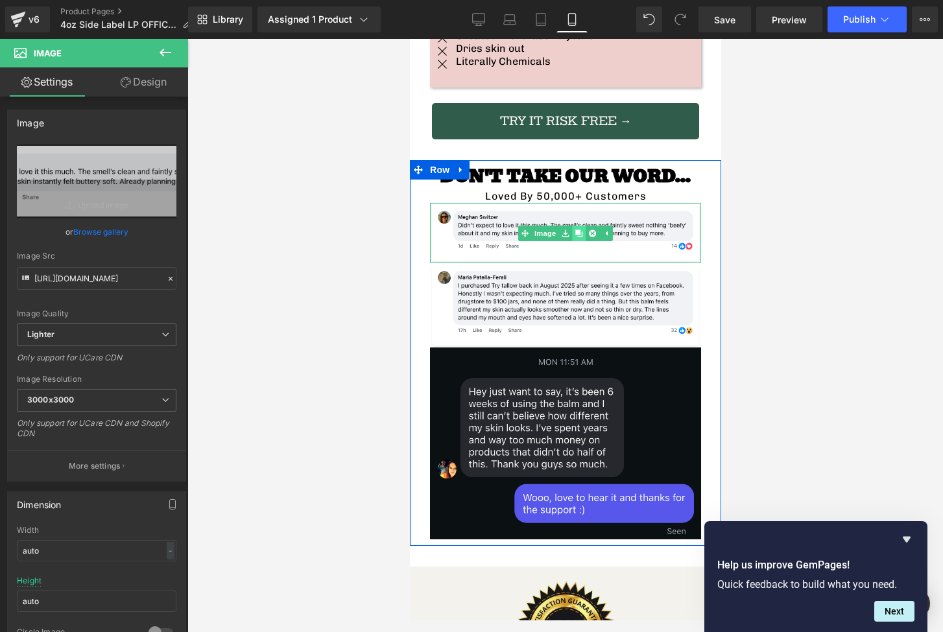
click at [581, 230] on icon at bounding box center [578, 233] width 7 height 7
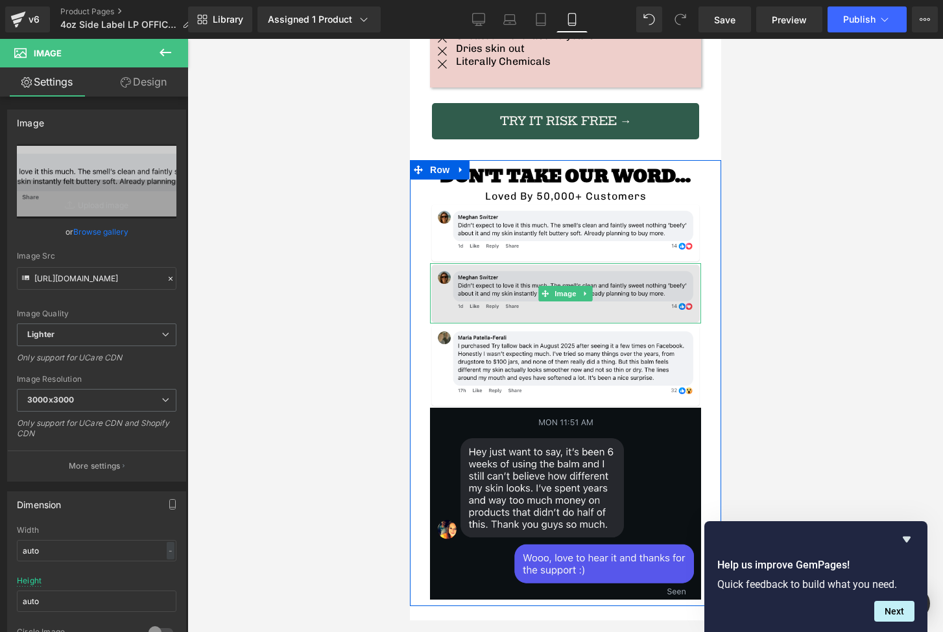
click at [527, 263] on img at bounding box center [564, 293] width 271 height 60
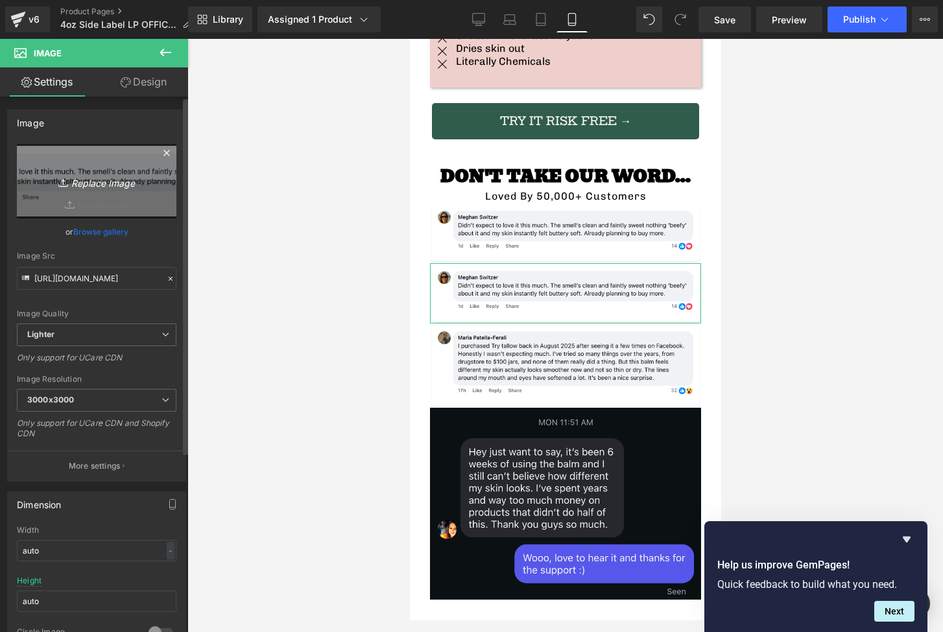
click at [103, 193] on link "Replace Image" at bounding box center [97, 181] width 160 height 75
type input "C:\fakepath\Trustpilot Review Mockup.png"
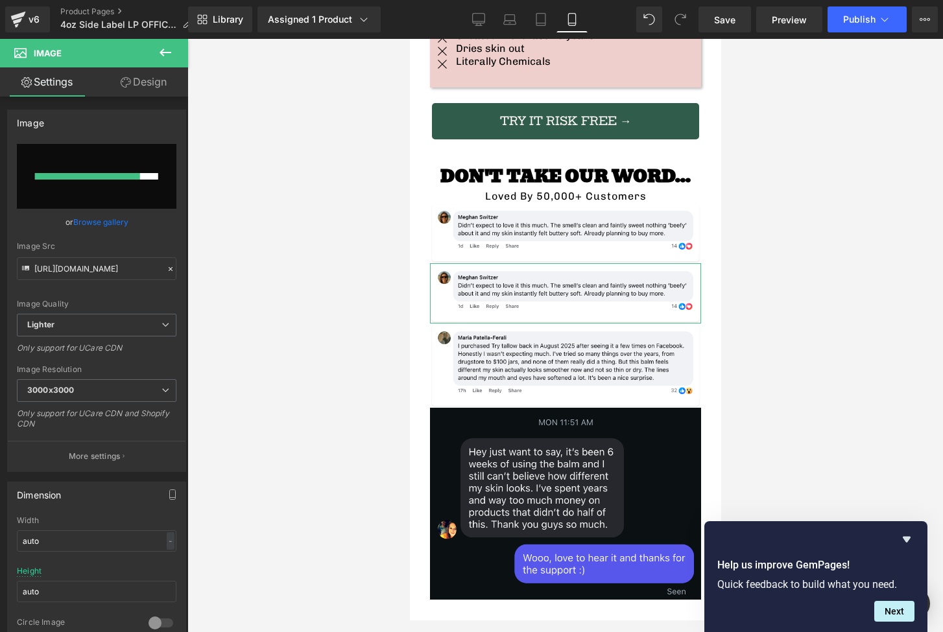
click at [82, 217] on link "Browse gallery" at bounding box center [100, 222] width 55 height 23
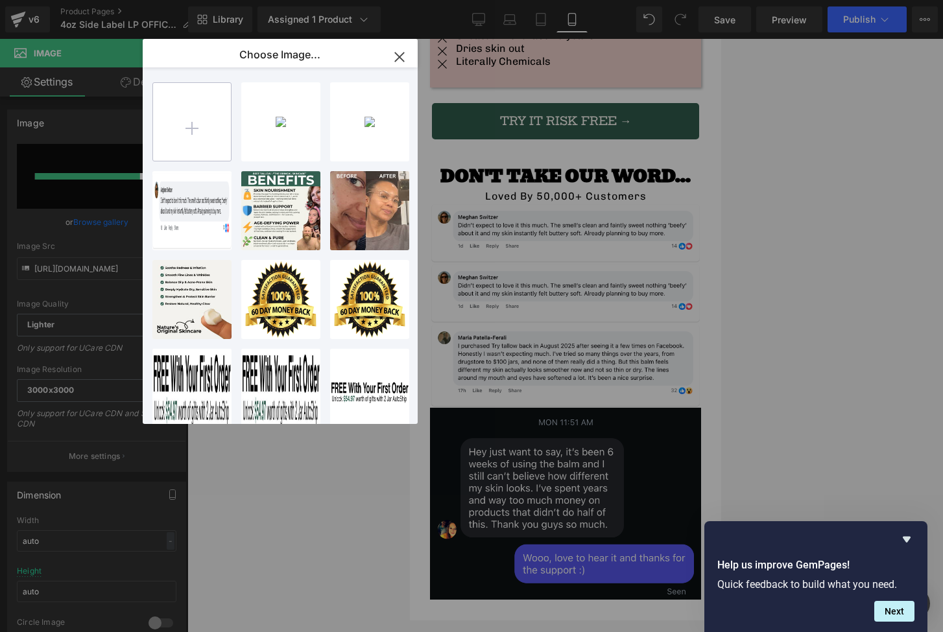
click at [209, 132] on input "file" at bounding box center [192, 122] width 78 height 78
type input "C:\fakepath\Trustpilot Review Mockup.png"
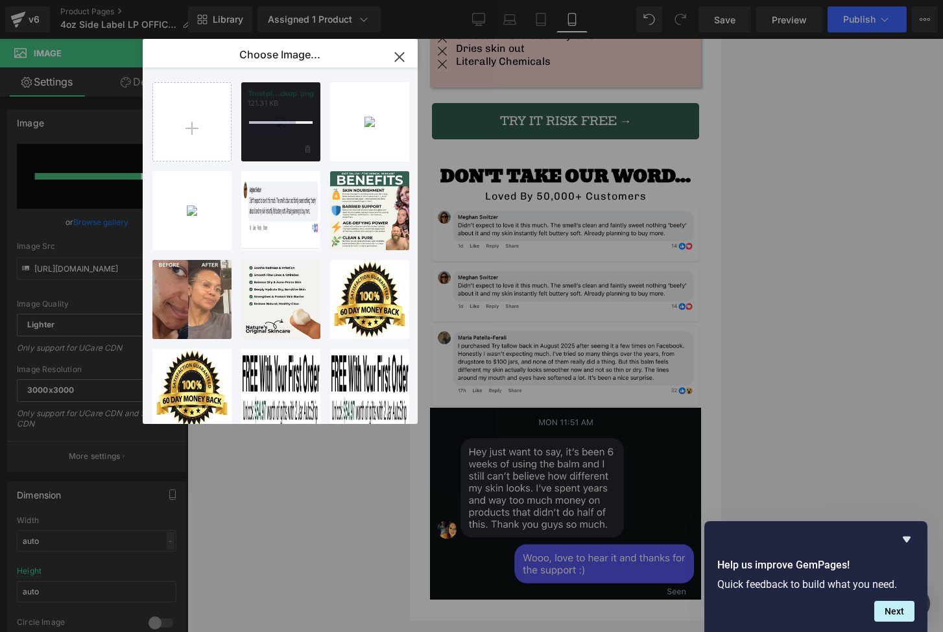
click at [276, 132] on div at bounding box center [280, 121] width 79 height 79
click at [286, 135] on div "Trustpi...ckup.png 121.31 KB" at bounding box center [280, 121] width 79 height 79
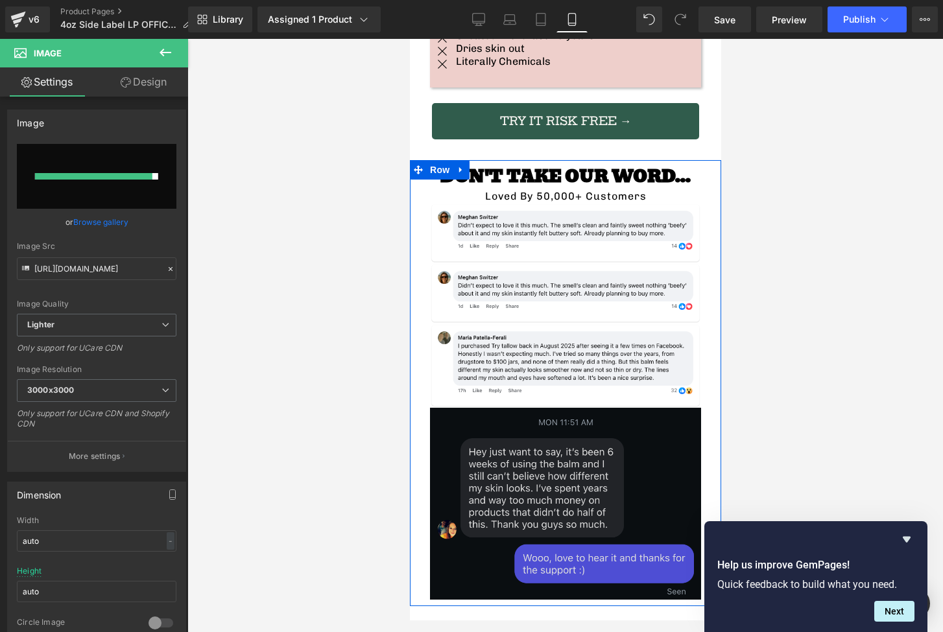
click at [550, 421] on img at bounding box center [564, 504] width 271 height 192
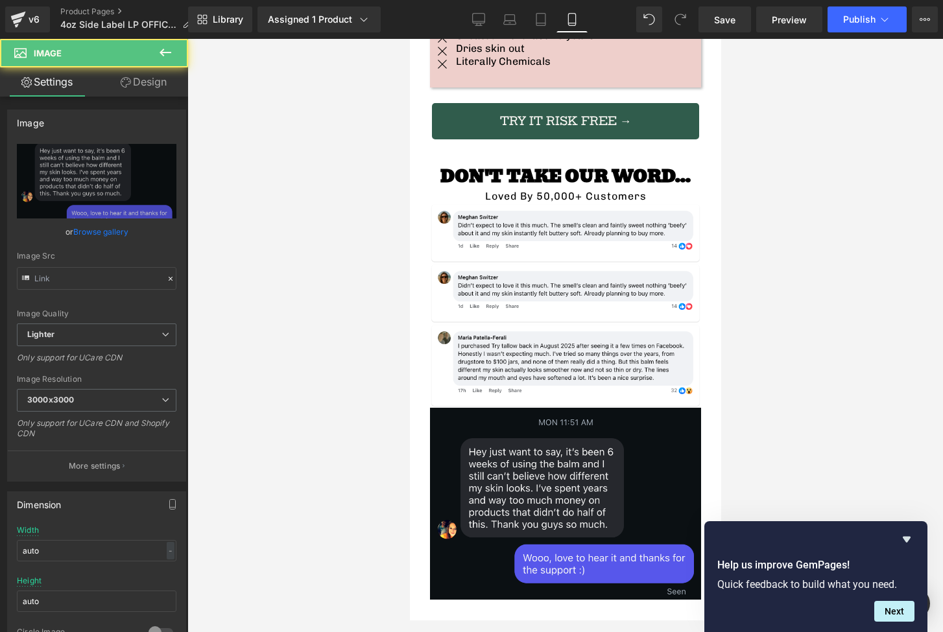
type input "[URL][DOMAIN_NAME]"
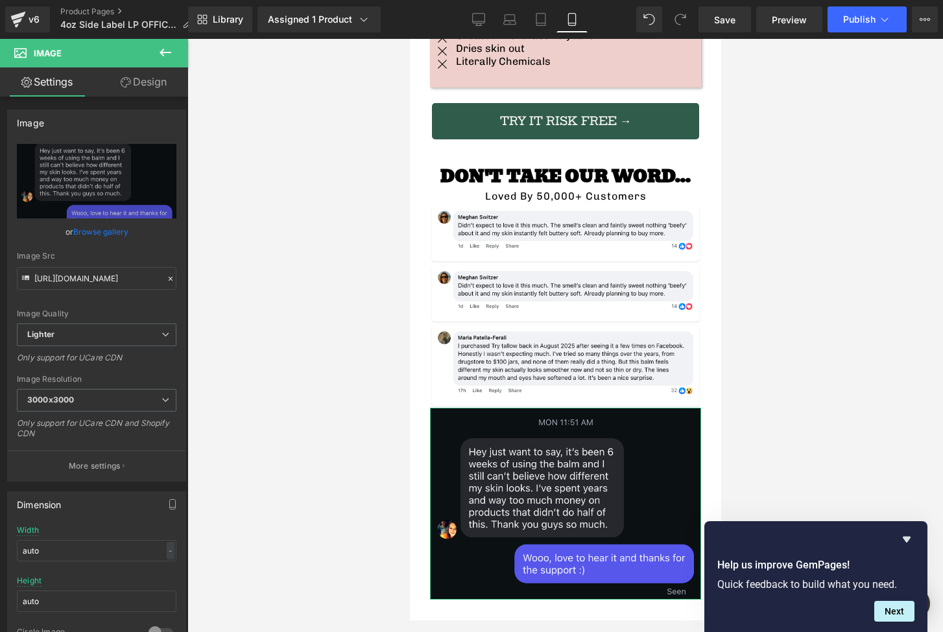
click at [147, 84] on link "Design" at bounding box center [144, 81] width 94 height 29
click at [0, 0] on div "Spacing" at bounding box center [0, 0] width 0 height 0
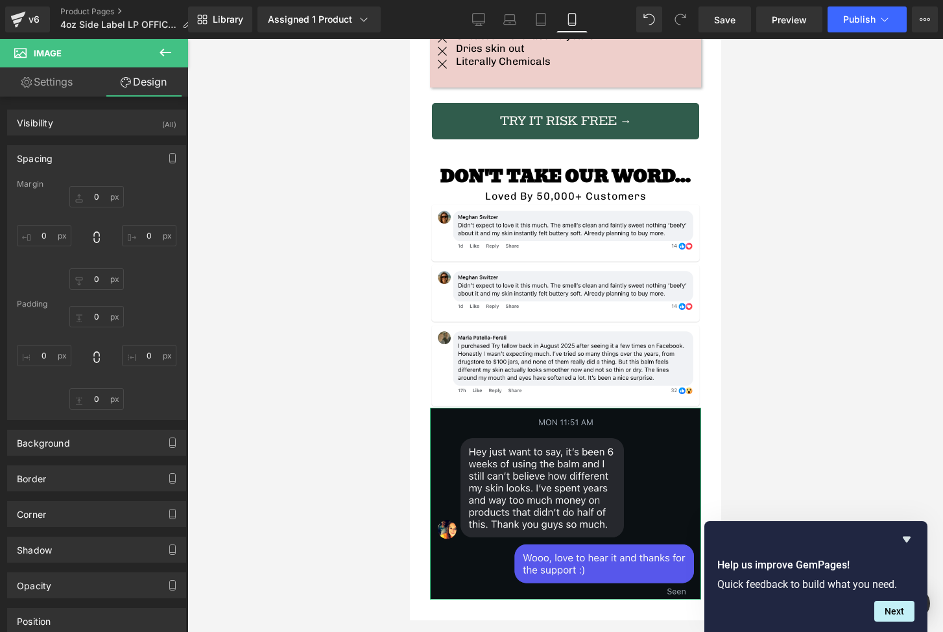
click at [51, 155] on div "Spacing" at bounding box center [35, 155] width 36 height 18
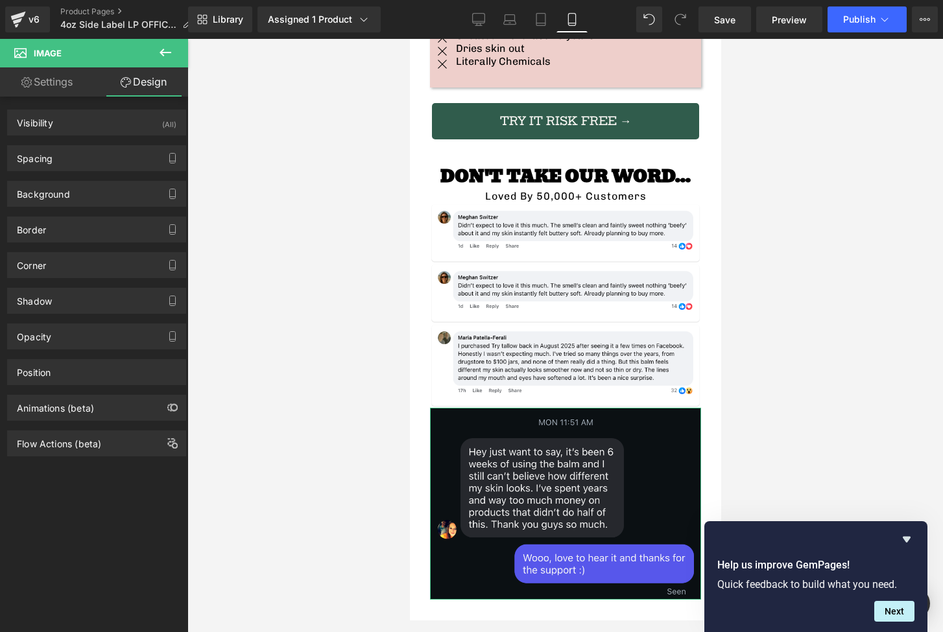
click at [75, 171] on div "Background Color & Image color transparent Color transparent 0 % Image Replace …" at bounding box center [97, 189] width 194 height 36
click at [70, 162] on div "Spacing" at bounding box center [97, 158] width 178 height 25
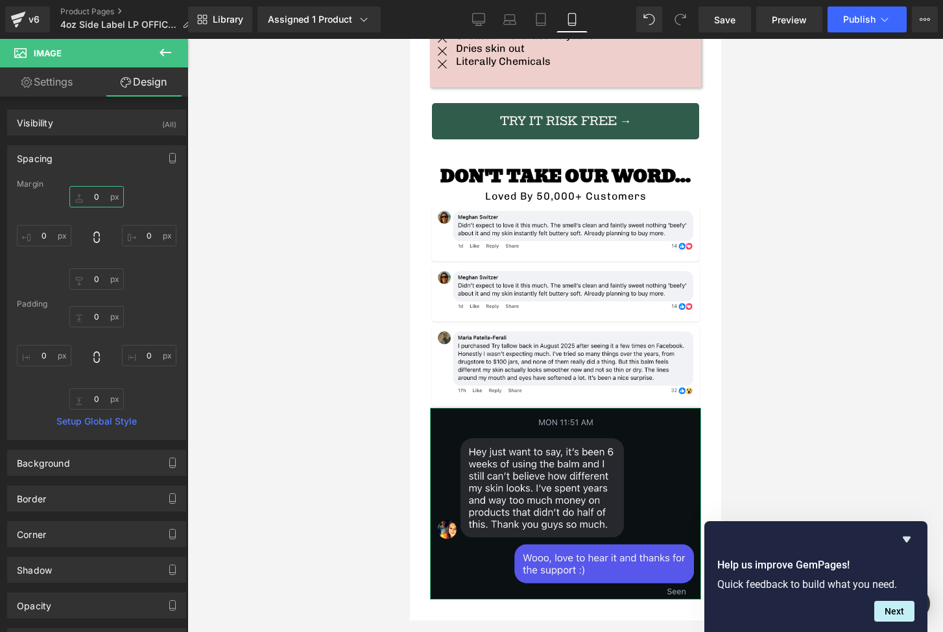
click at [93, 197] on input "0" at bounding box center [96, 196] width 54 height 21
type input "10"
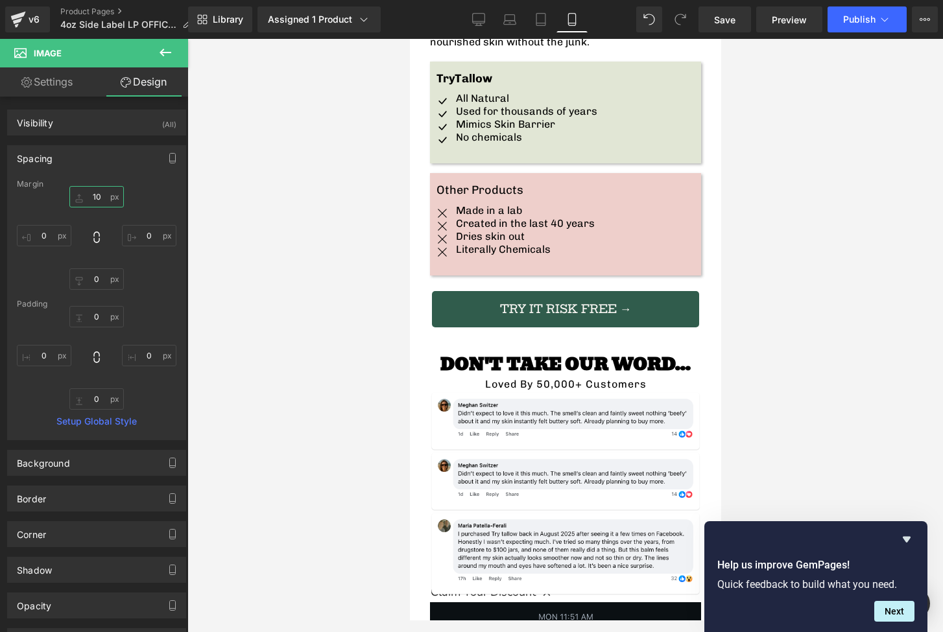
scroll to position [3114, 0]
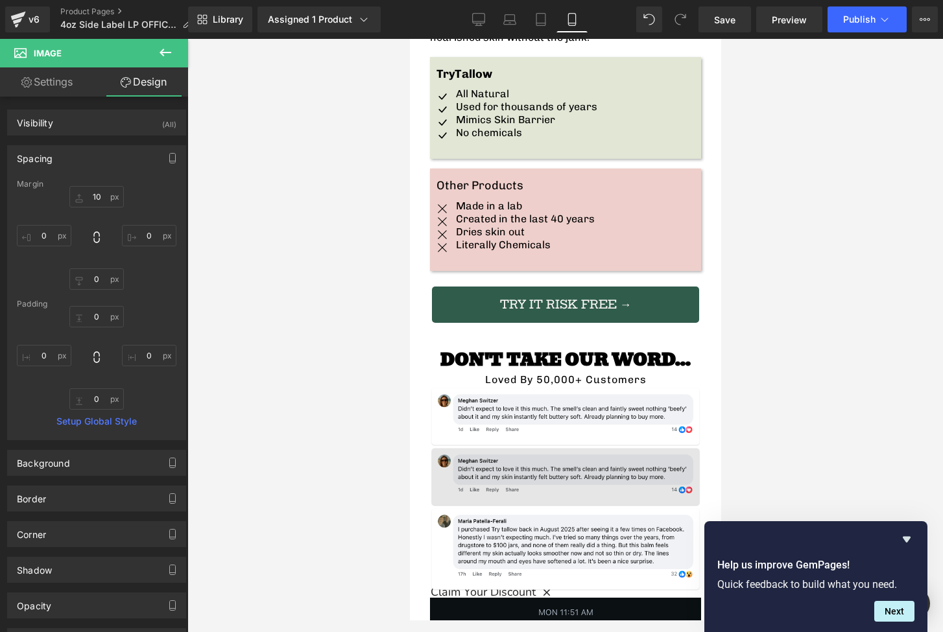
click at [499, 447] on img at bounding box center [564, 477] width 271 height 60
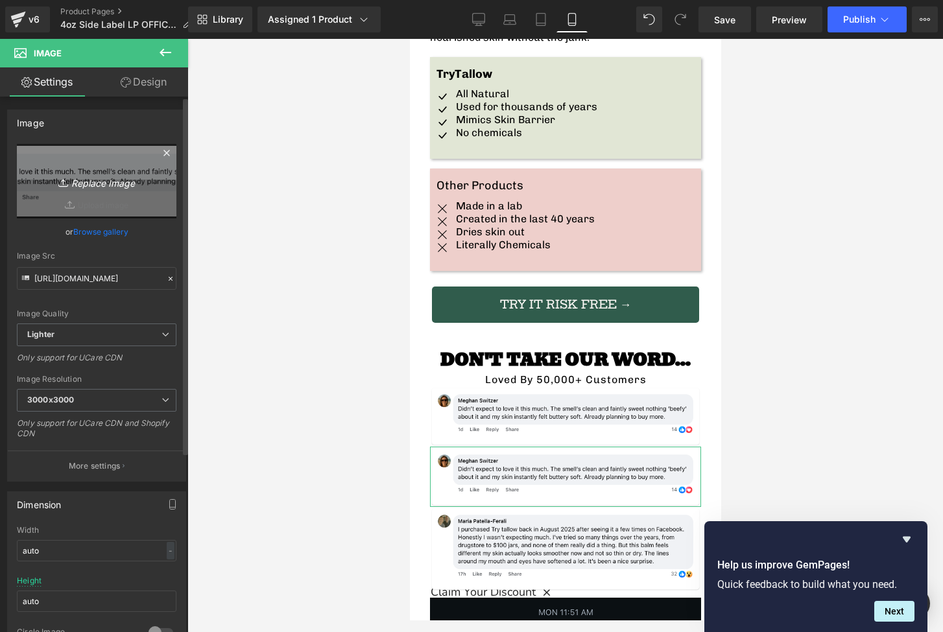
click at [108, 186] on icon "Replace Image" at bounding box center [97, 181] width 104 height 16
type input "C:\fakepath\Trustpilot Review Mockup.png"
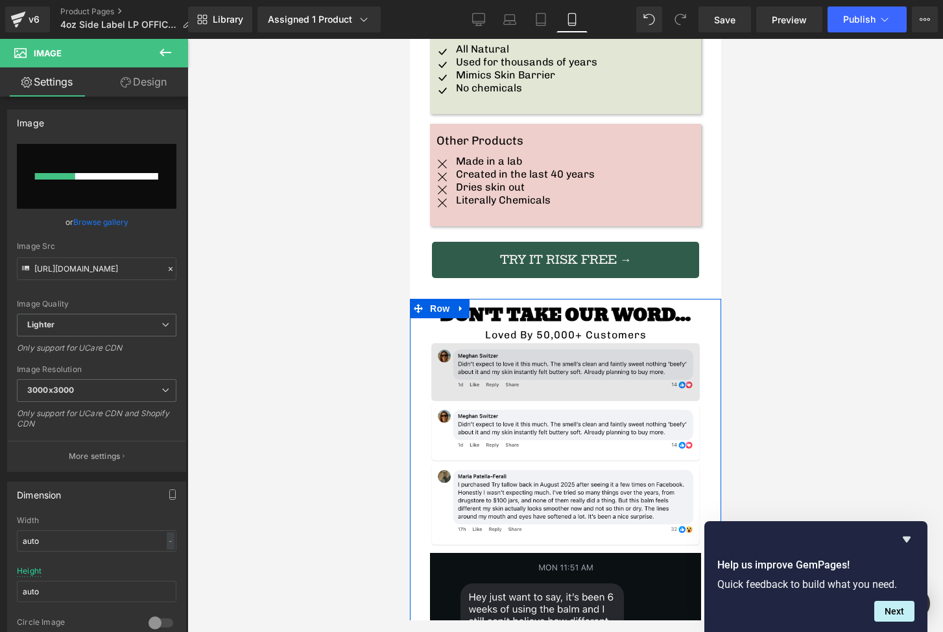
scroll to position [3161, 0]
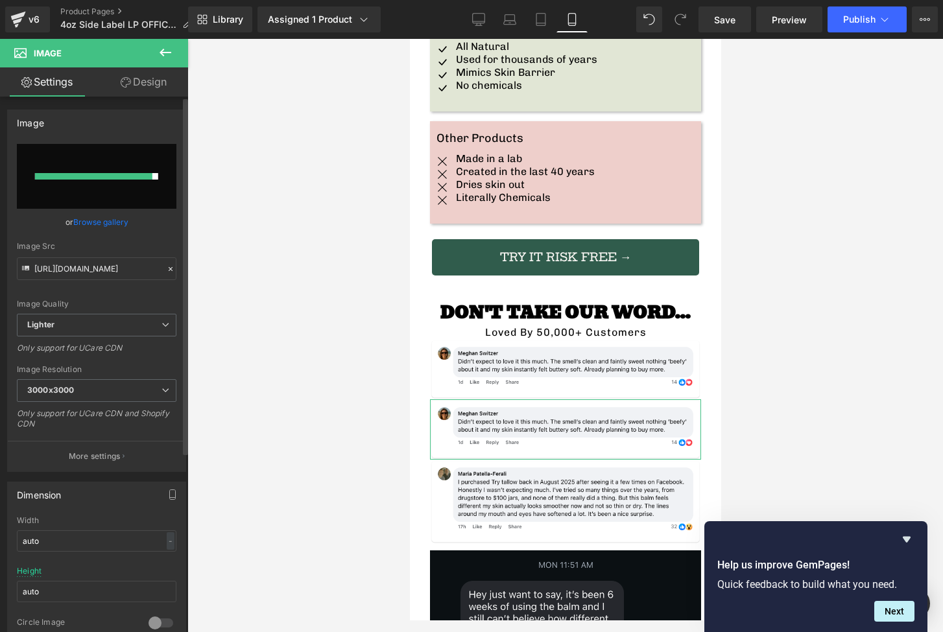
click at [108, 225] on link "Browse gallery" at bounding box center [100, 222] width 55 height 23
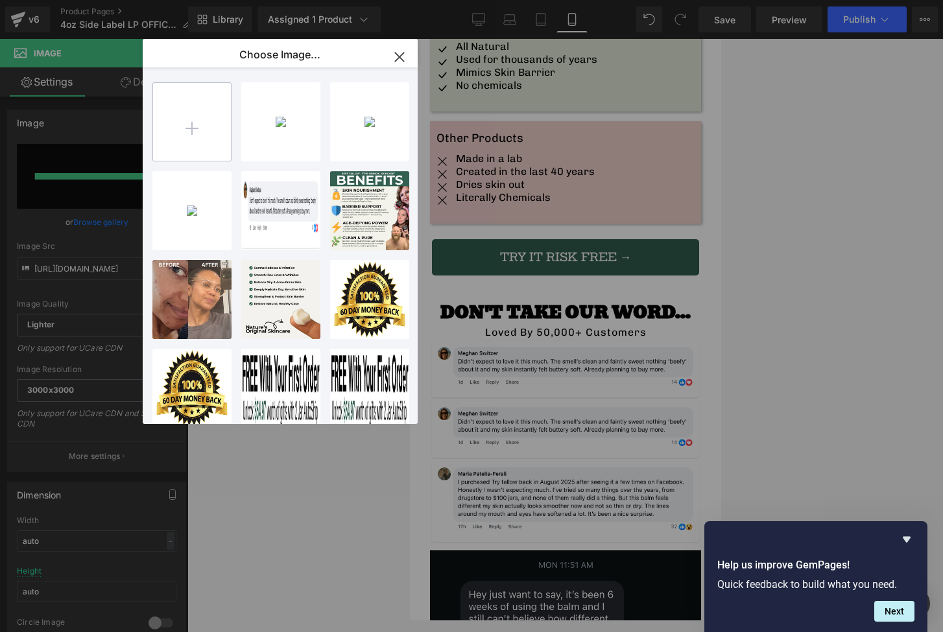
click at [198, 121] on input "file" at bounding box center [192, 122] width 78 height 78
type input "C:\fakepath\Screenshot [DATE] 12.29.37 PM.png"
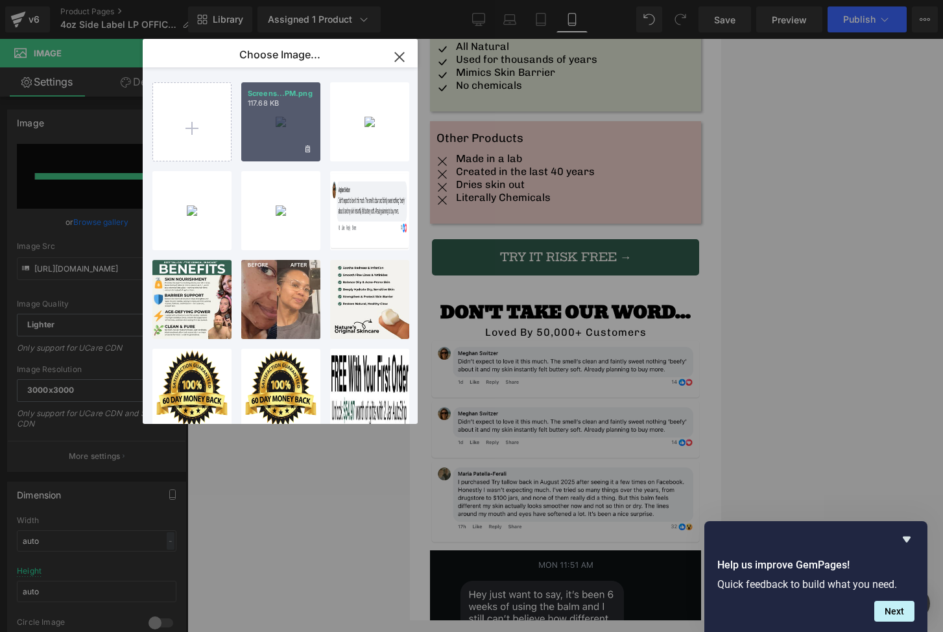
click at [284, 130] on div "Screens...PM.png 117.68 KB" at bounding box center [280, 121] width 79 height 79
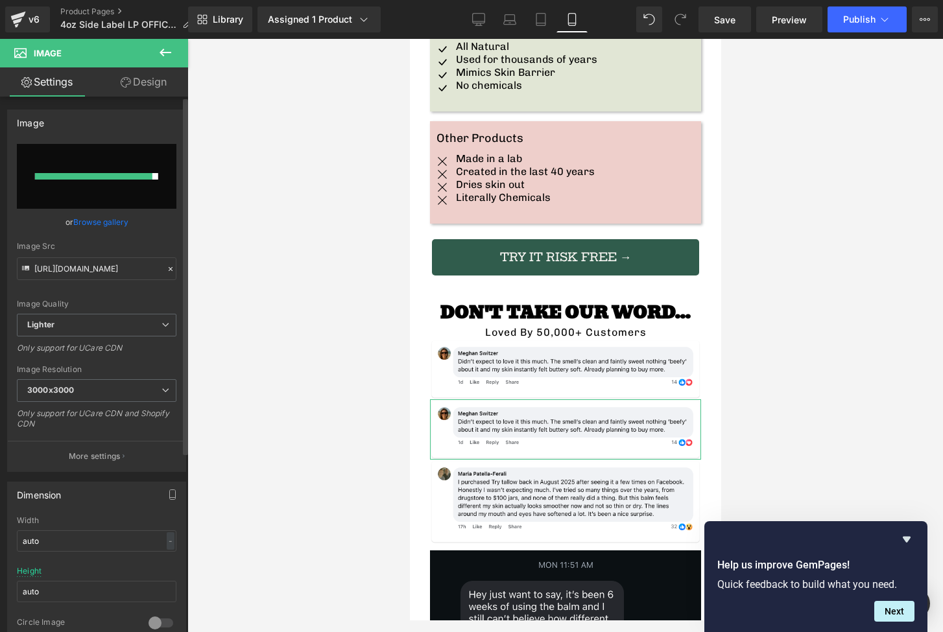
click at [96, 219] on link "Browse gallery" at bounding box center [100, 222] width 55 height 23
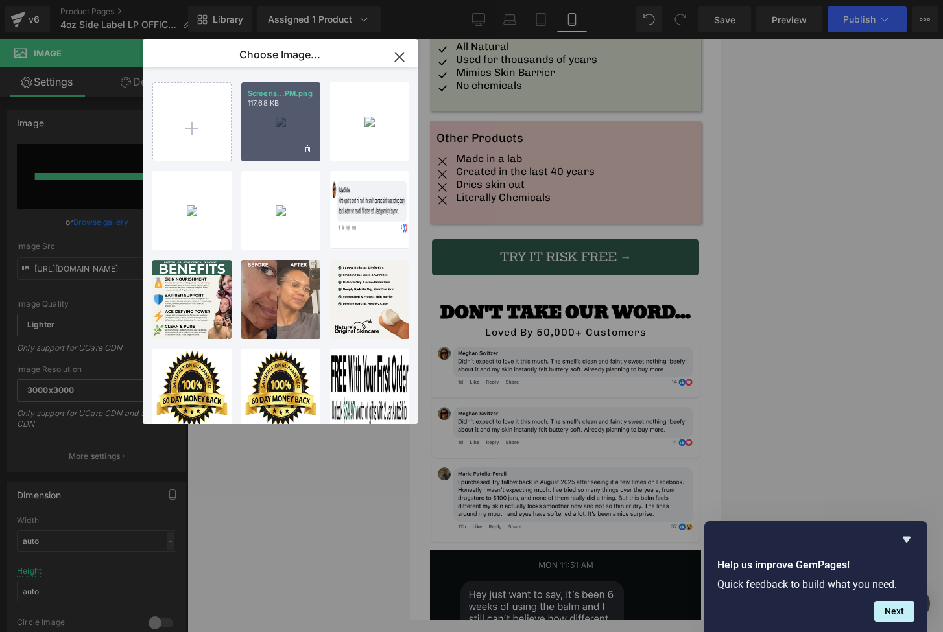
click at [263, 125] on div "Screens...PM.png 117.68 KB" at bounding box center [280, 121] width 79 height 79
type input "[URL][DOMAIN_NAME]"
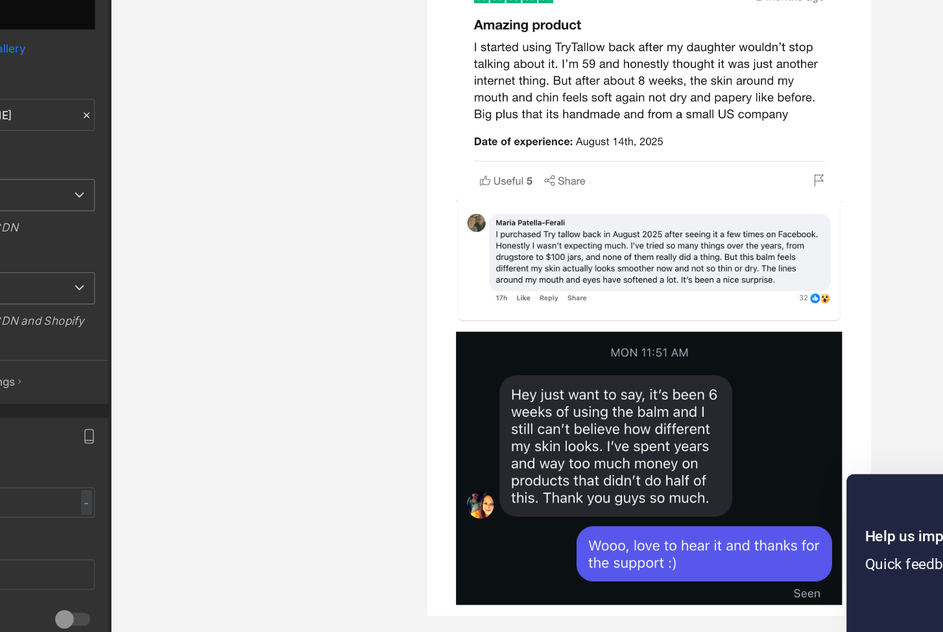
scroll to position [0, 0]
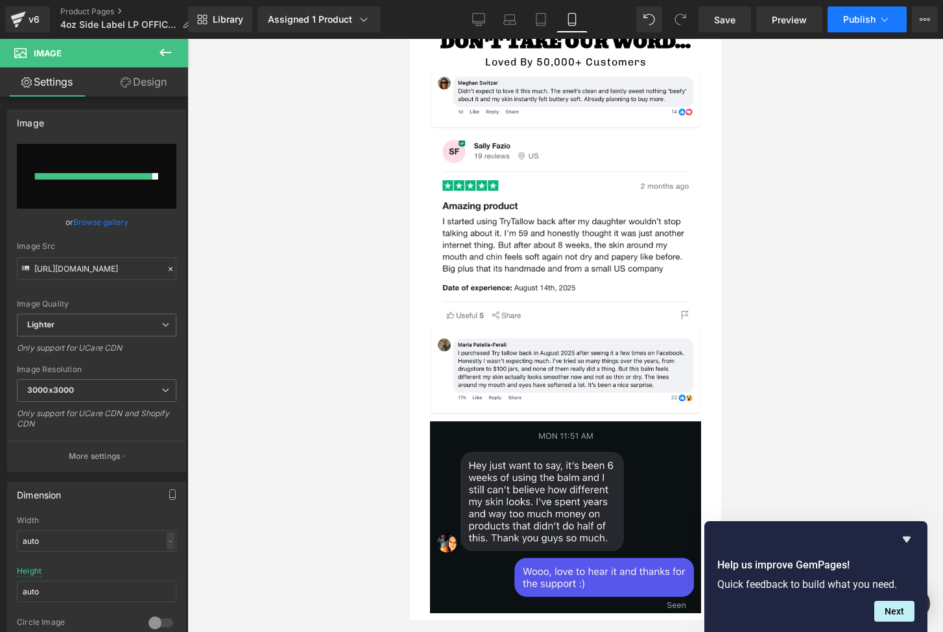
click at [867, 14] on span "Publish" at bounding box center [859, 19] width 32 height 10
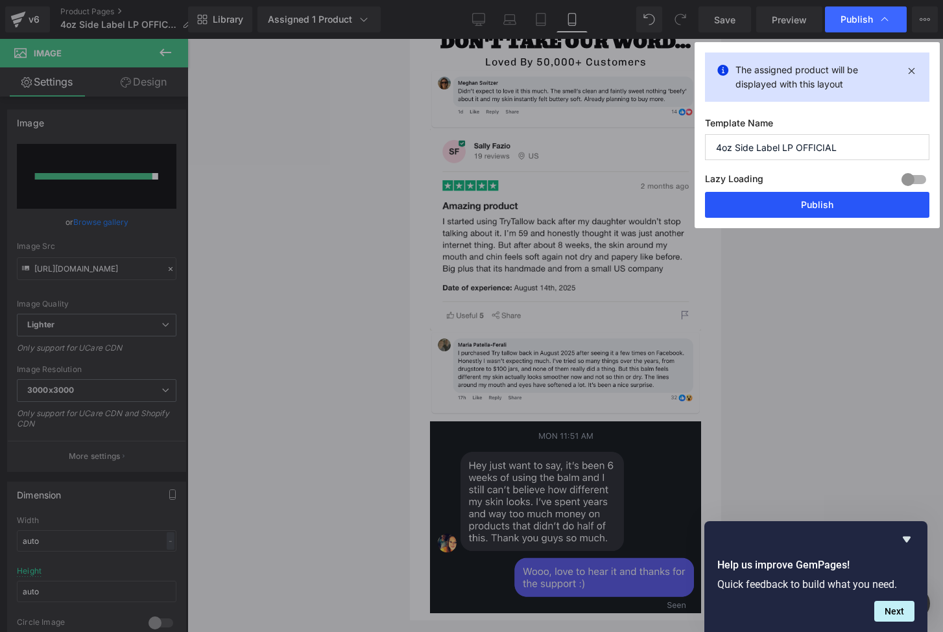
click at [831, 196] on button "Publish" at bounding box center [817, 205] width 224 height 26
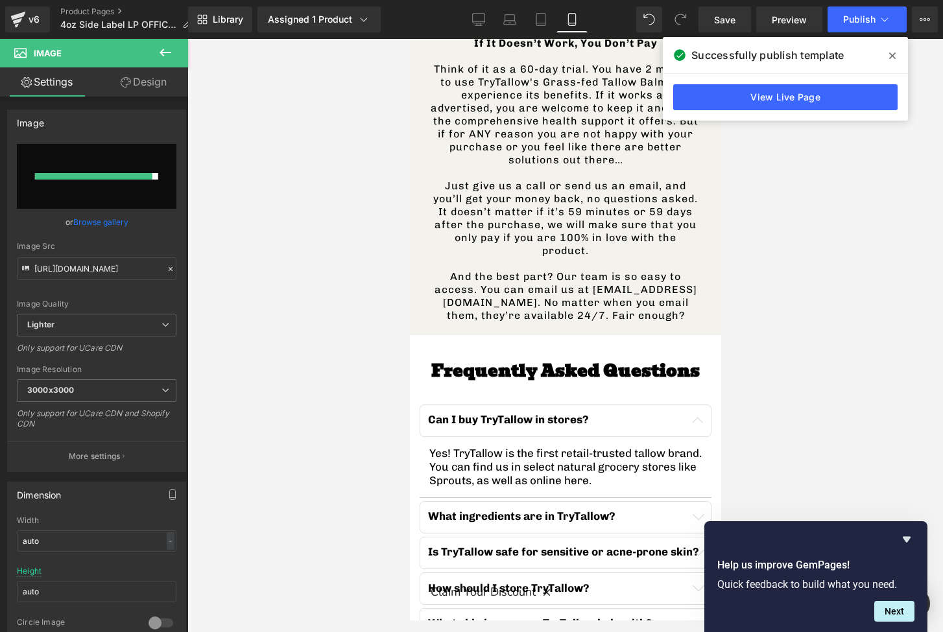
scroll to position [4048, 0]
